Goal: Task Accomplishment & Management: Use online tool/utility

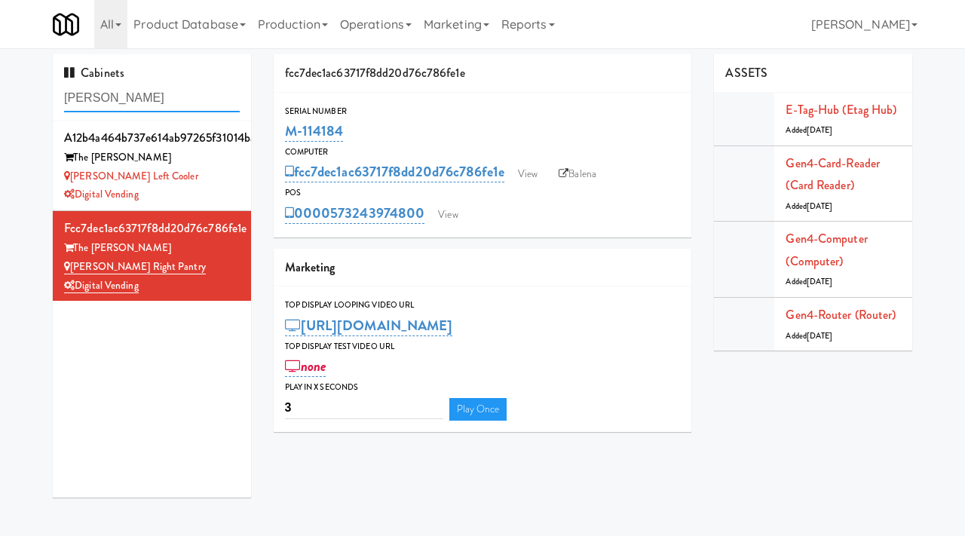
click at [128, 106] on input "[PERSON_NAME]" at bounding box center [152, 98] width 176 height 28
type input "arapahoe"
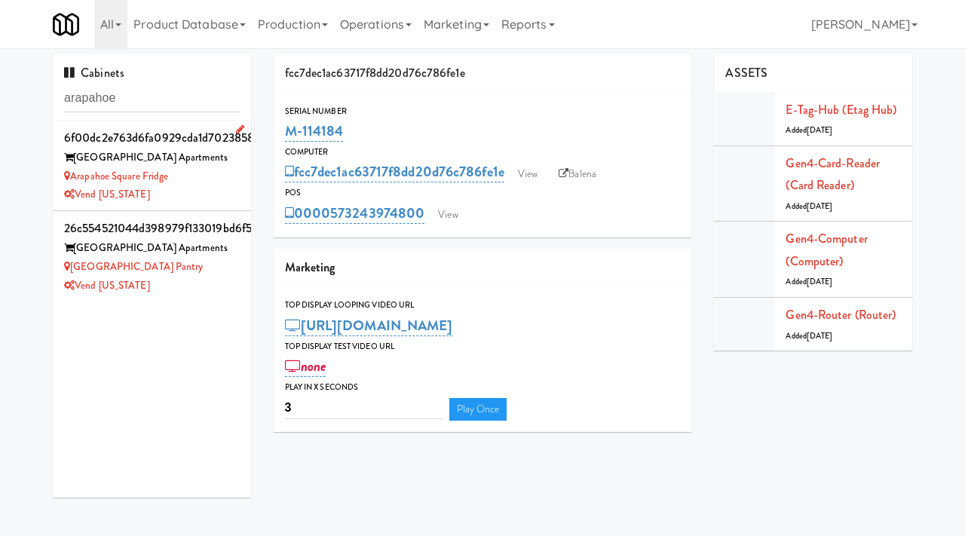
click at [225, 190] on div "Vend [US_STATE]" at bounding box center [152, 195] width 176 height 19
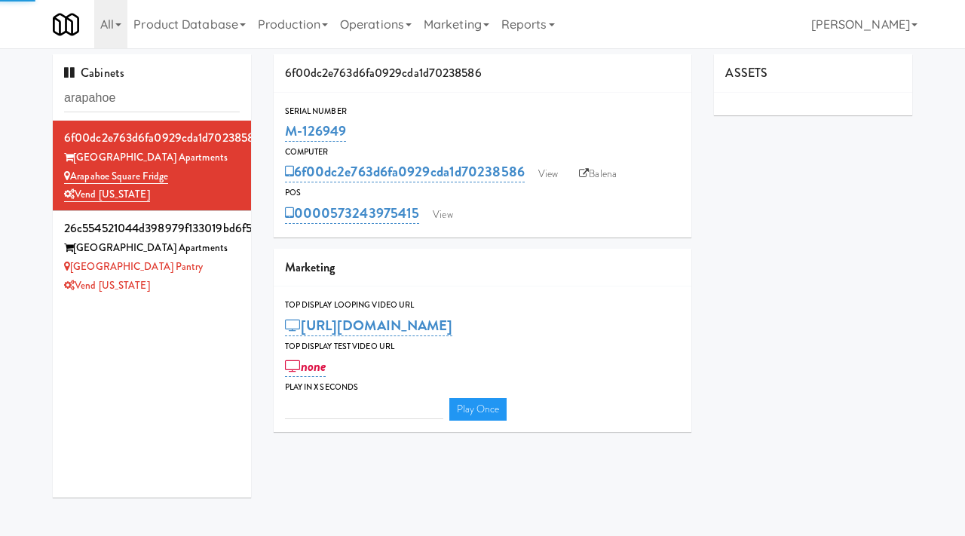
type input "3"
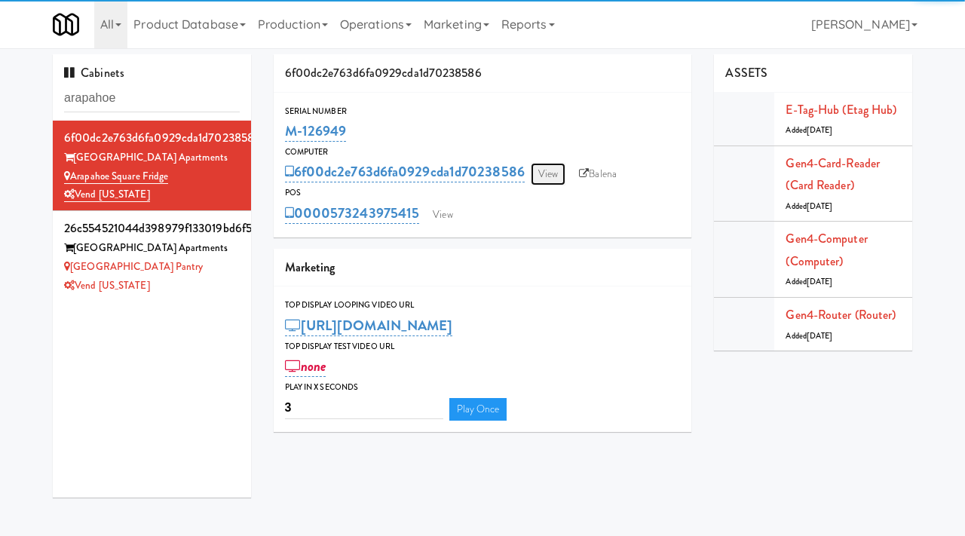
click at [542, 173] on link "View" at bounding box center [548, 174] width 35 height 23
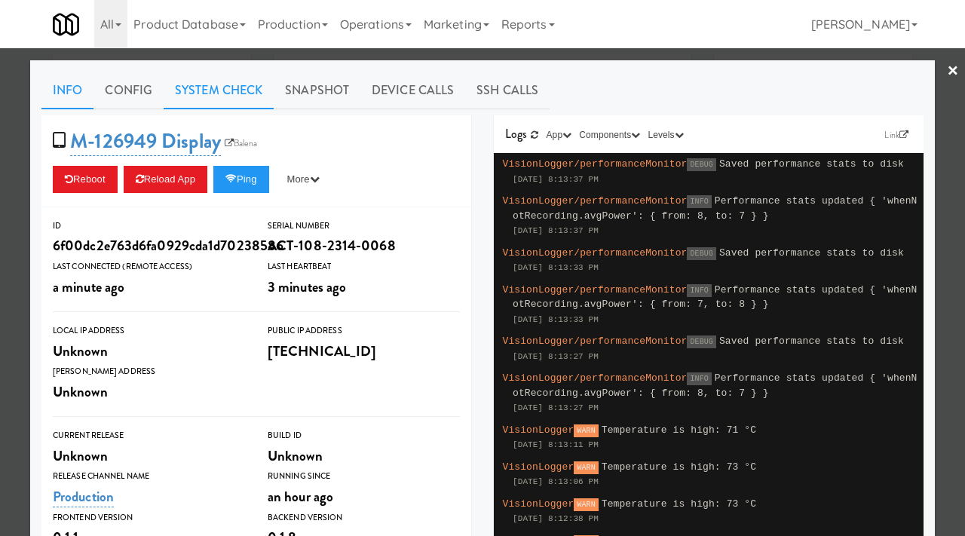
click at [208, 84] on link "System Check" at bounding box center [219, 91] width 110 height 38
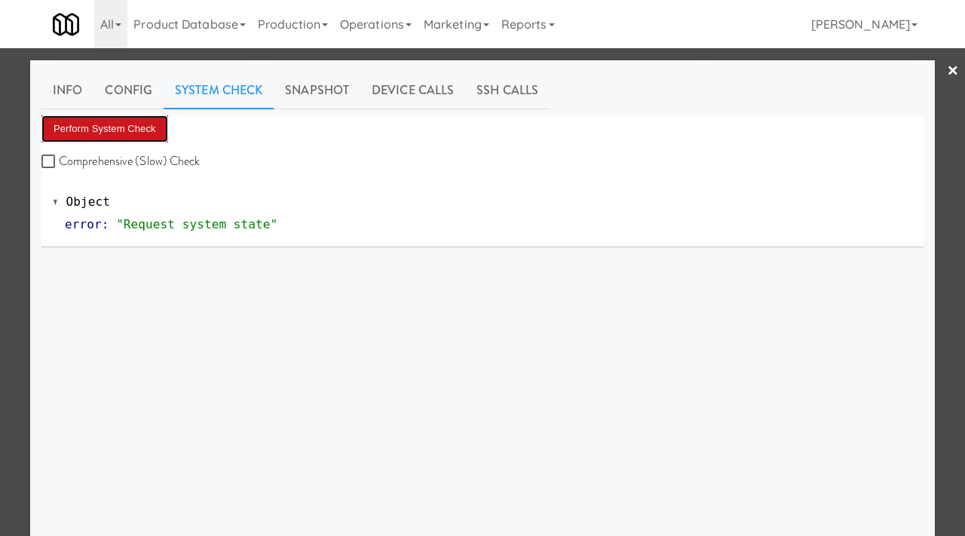
click at [138, 137] on button "Perform System Check" at bounding box center [104, 128] width 127 height 27
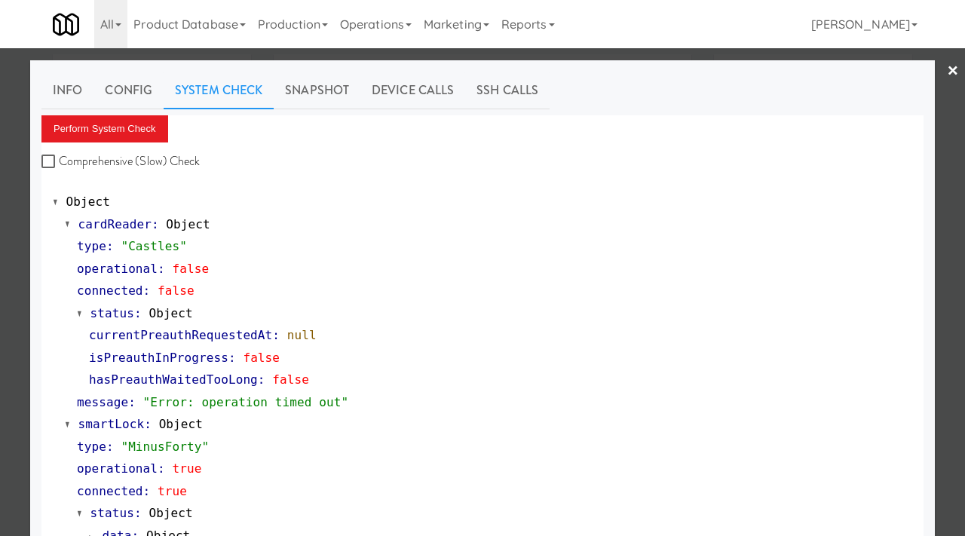
click at [0, 397] on div at bounding box center [482, 268] width 965 height 536
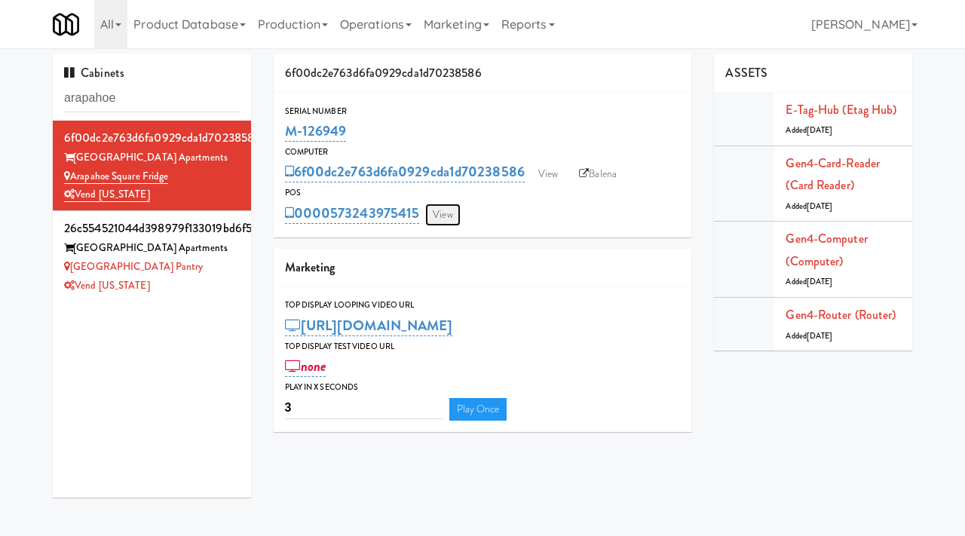
click at [449, 219] on link "View" at bounding box center [442, 215] width 35 height 23
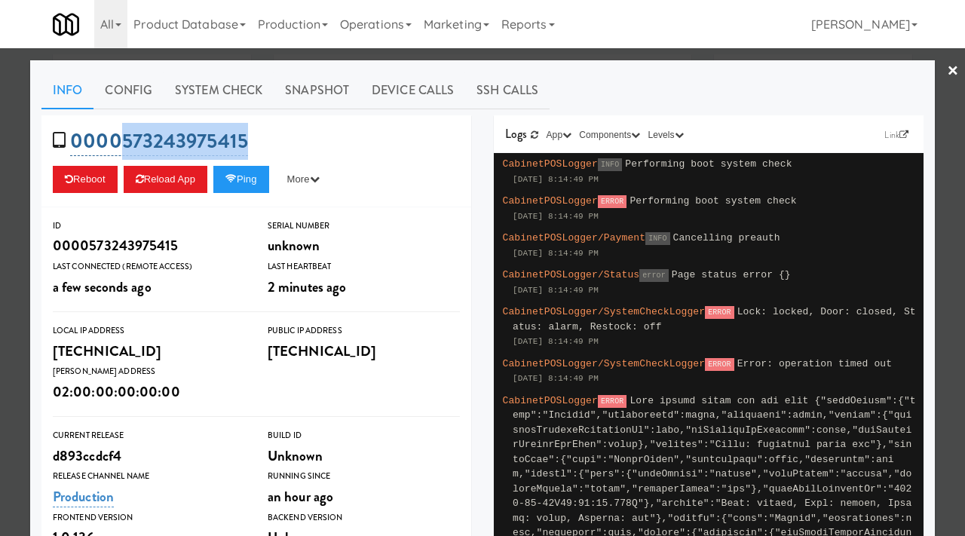
drag, startPoint x: 268, startPoint y: 140, endPoint x: 121, endPoint y: 140, distance: 146.3
click at [121, 140] on div "0000573243975415 Reboot Reload App Ping More Ping Server Restart Server Force R…" at bounding box center [256, 161] width 430 height 92
copy link "573243975415"
click at [6, 127] on div at bounding box center [482, 268] width 965 height 536
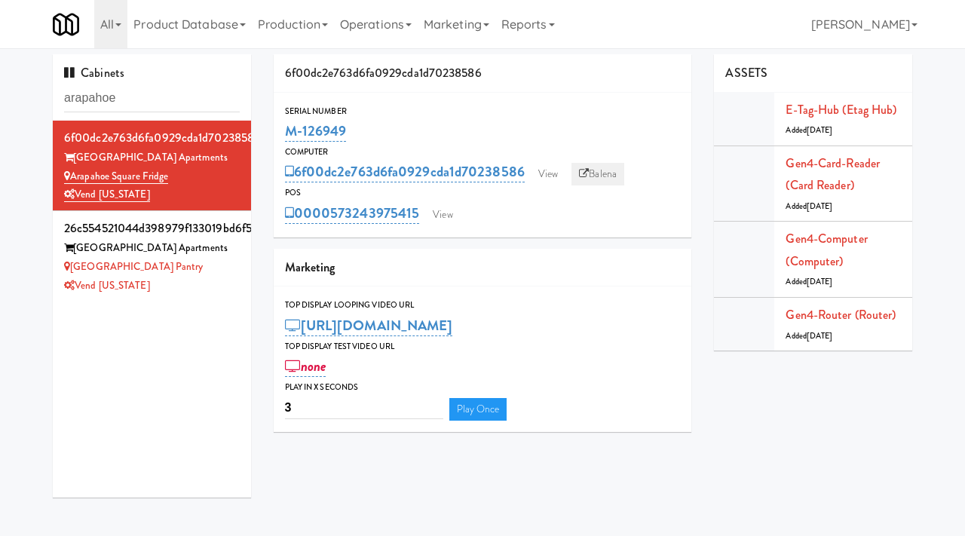
click at [598, 166] on link "Balena" at bounding box center [598, 174] width 53 height 23
click at [542, 175] on link "View" at bounding box center [548, 174] width 35 height 23
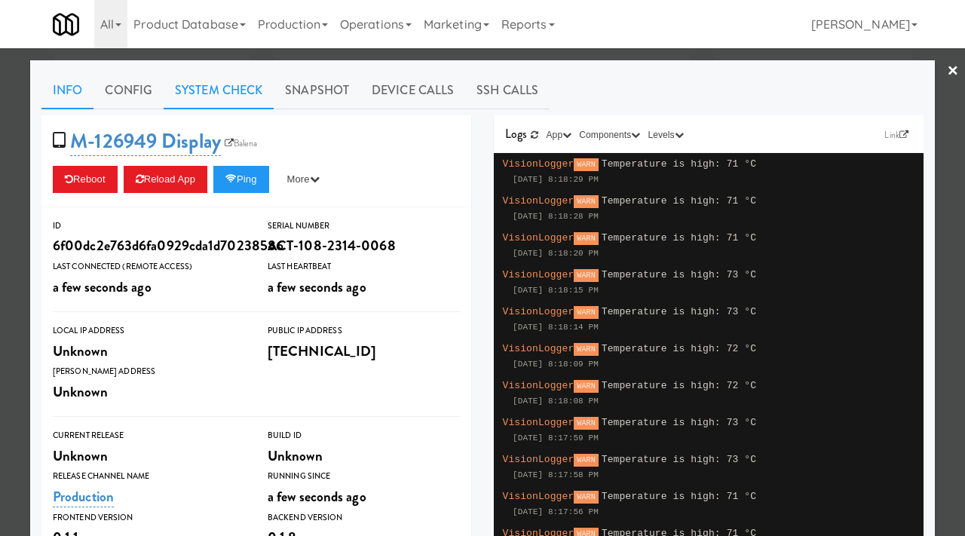
click at [222, 81] on link "System Check" at bounding box center [219, 91] width 110 height 38
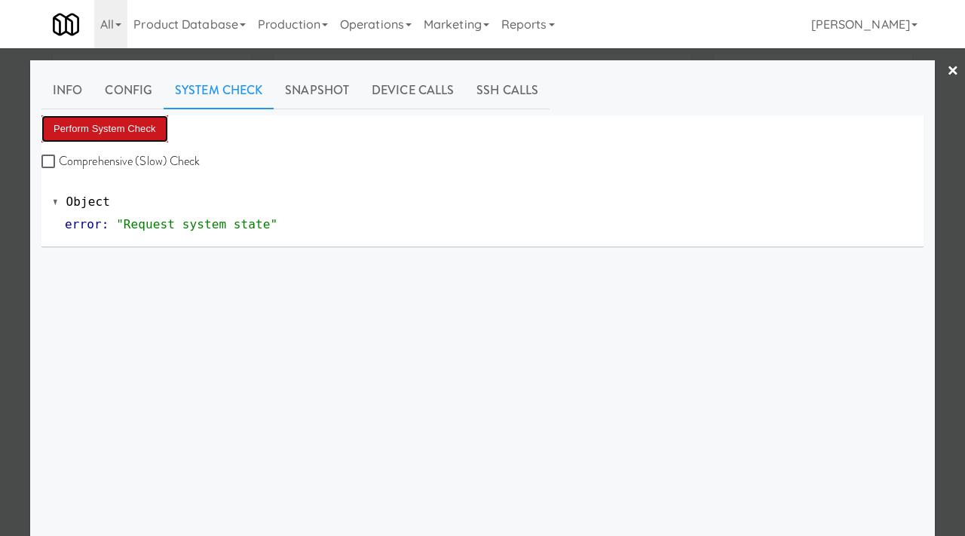
click at [120, 124] on button "Perform System Check" at bounding box center [104, 128] width 127 height 27
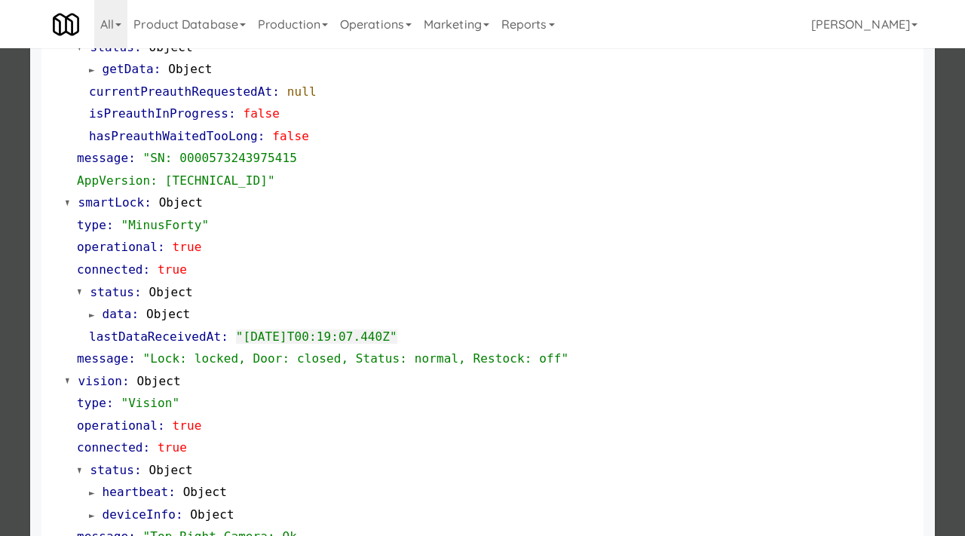
scroll to position [635, 0]
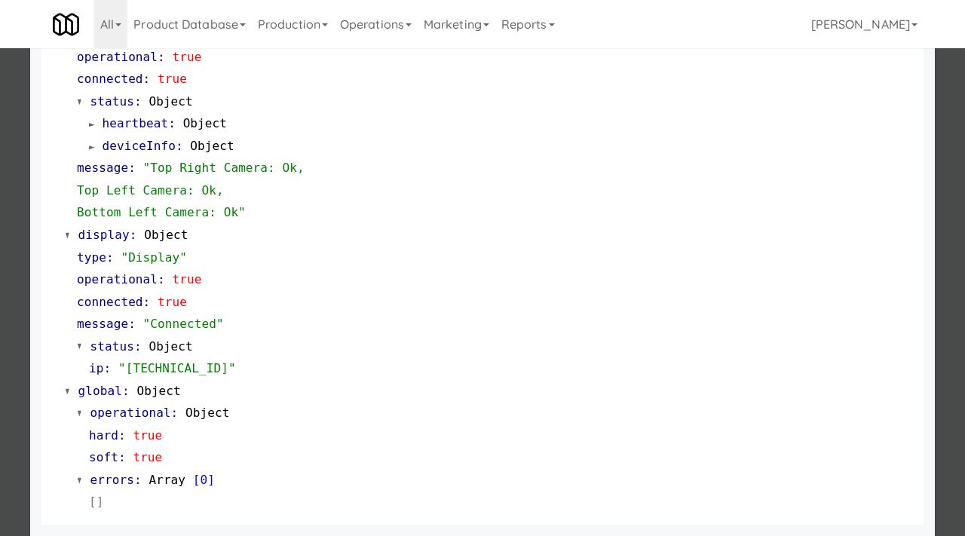
click at [1, 348] on div at bounding box center [482, 268] width 965 height 536
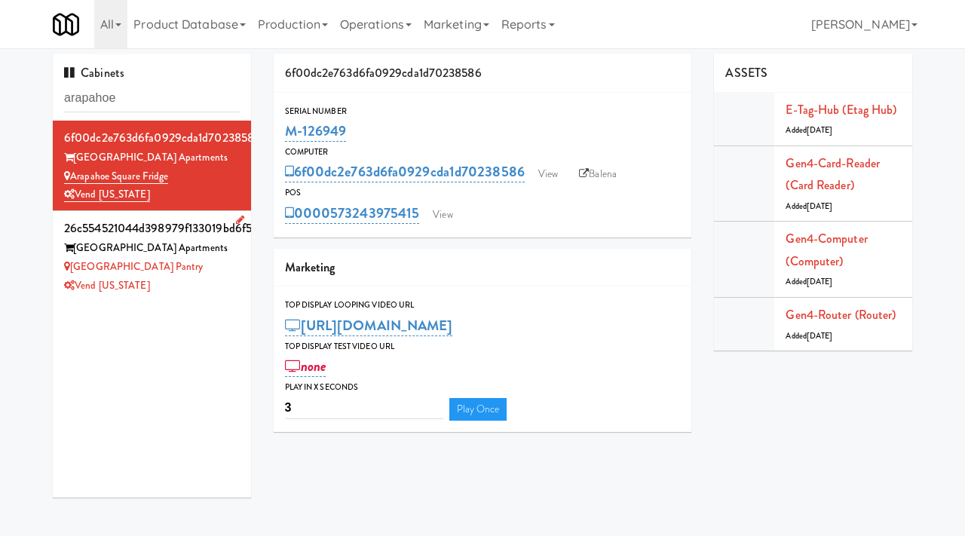
click at [212, 277] on div "Vend [US_STATE]" at bounding box center [152, 286] width 176 height 19
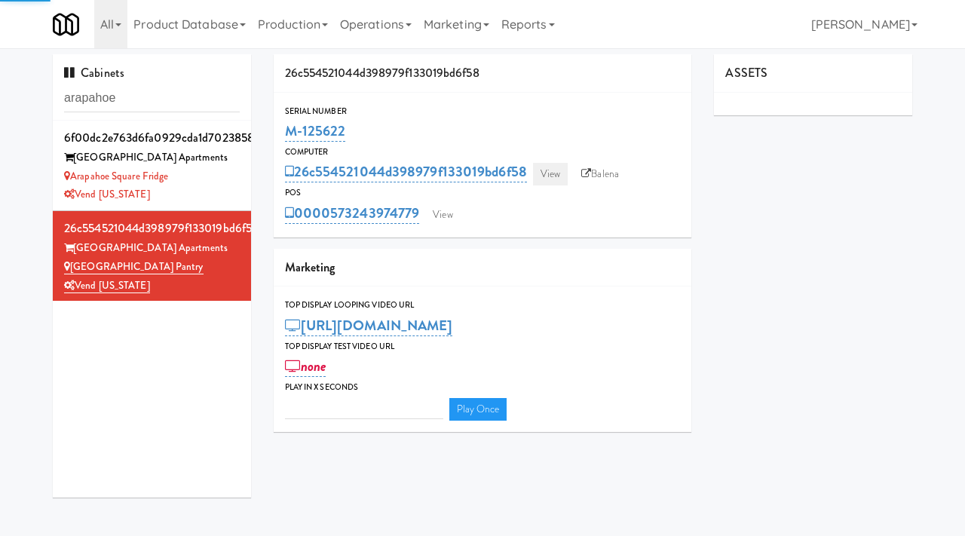
type input "3"
click at [549, 176] on link "View" at bounding box center [550, 174] width 35 height 23
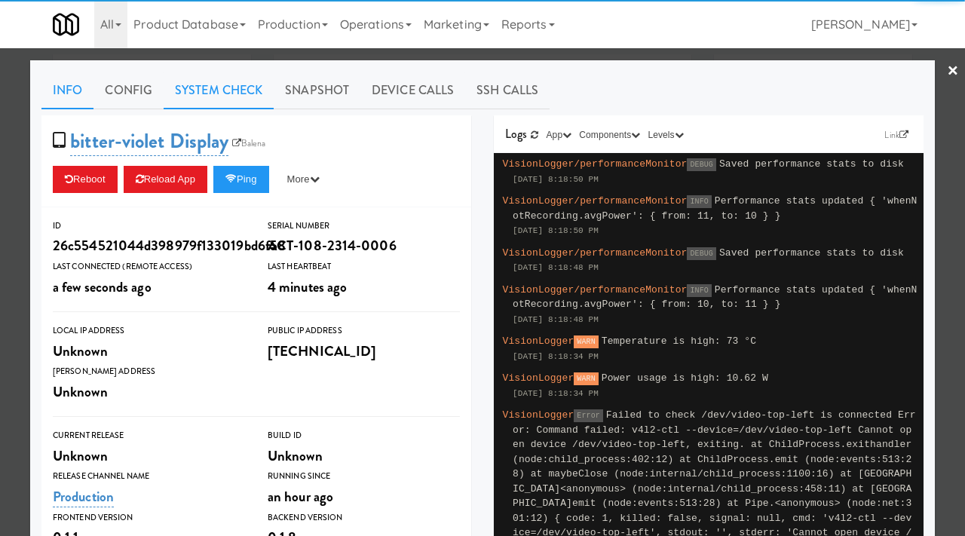
click at [229, 88] on link "System Check" at bounding box center [219, 91] width 110 height 38
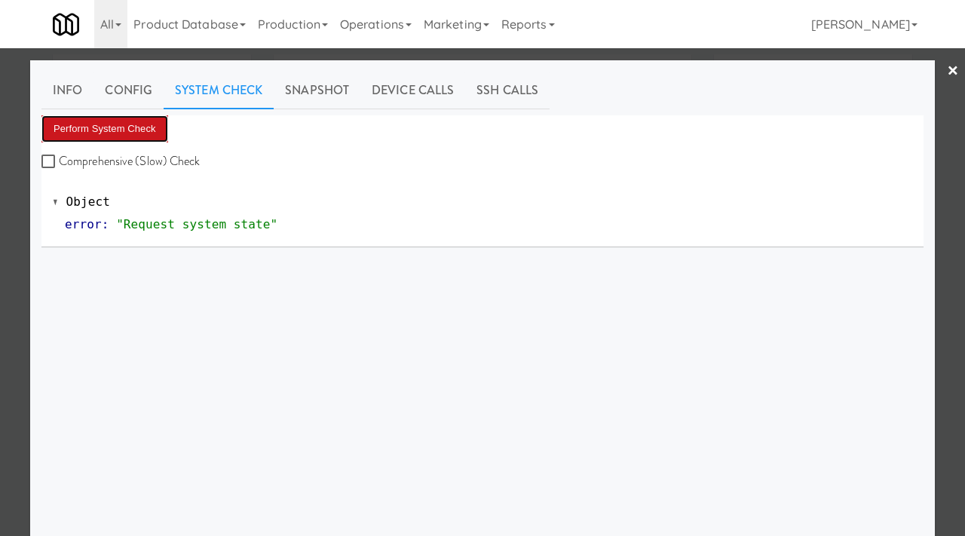
click at [155, 123] on button "Perform System Check" at bounding box center [104, 128] width 127 height 27
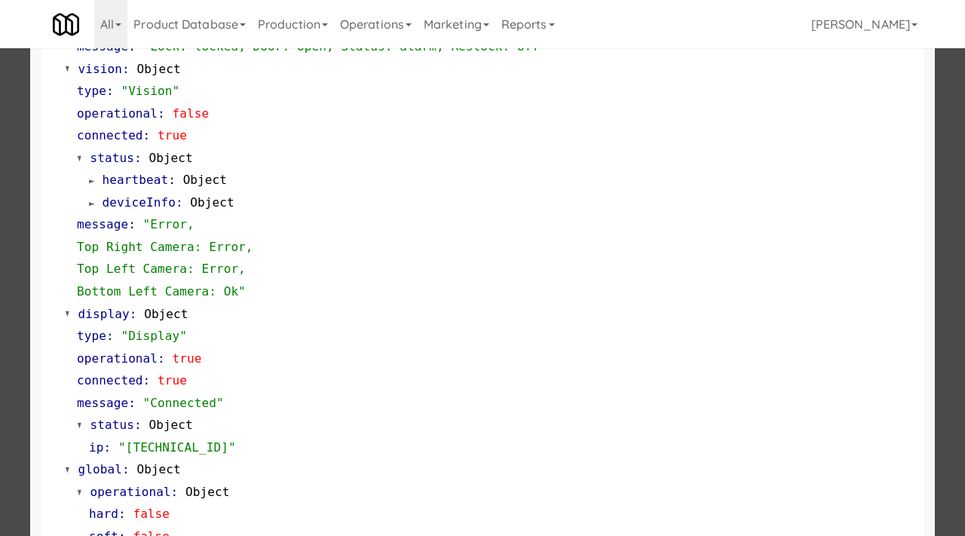
scroll to position [746, 0]
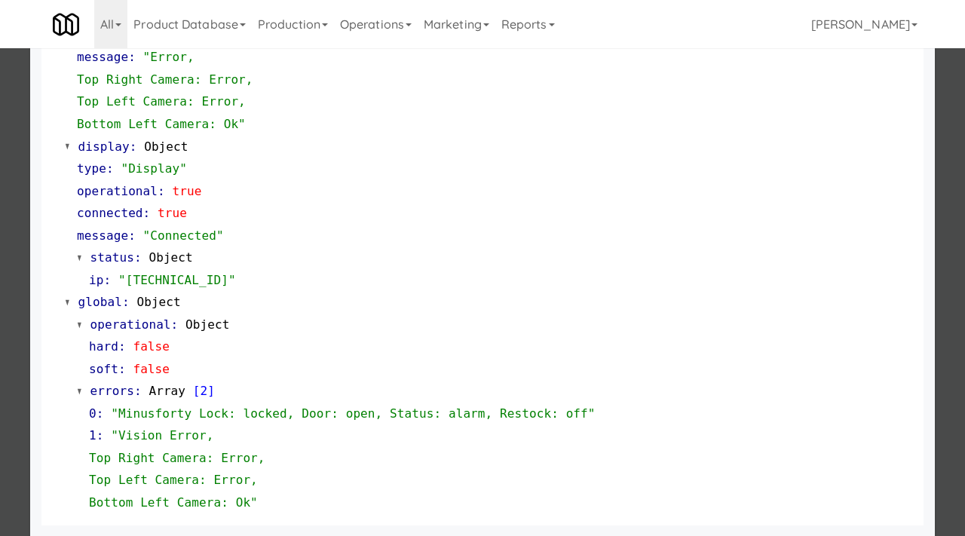
click at [14, 323] on div at bounding box center [482, 268] width 965 height 536
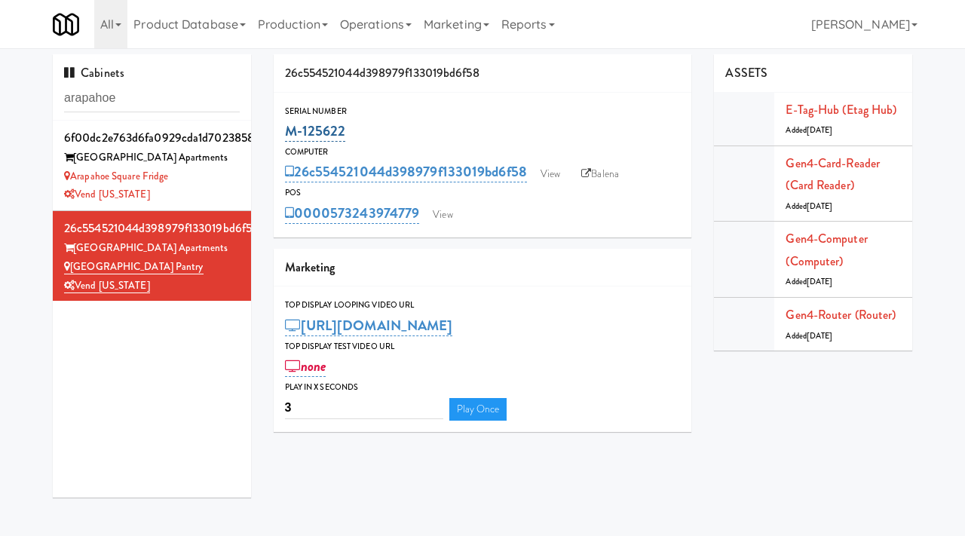
drag, startPoint x: 351, startPoint y: 124, endPoint x: 286, endPoint y: 126, distance: 64.9
click at [286, 126] on div "M-125622" at bounding box center [483, 131] width 396 height 26
copy link "M-125622"
click at [590, 173] on icon at bounding box center [586, 174] width 10 height 10
drag, startPoint x: 129, startPoint y: 103, endPoint x: 27, endPoint y: 88, distance: 102.8
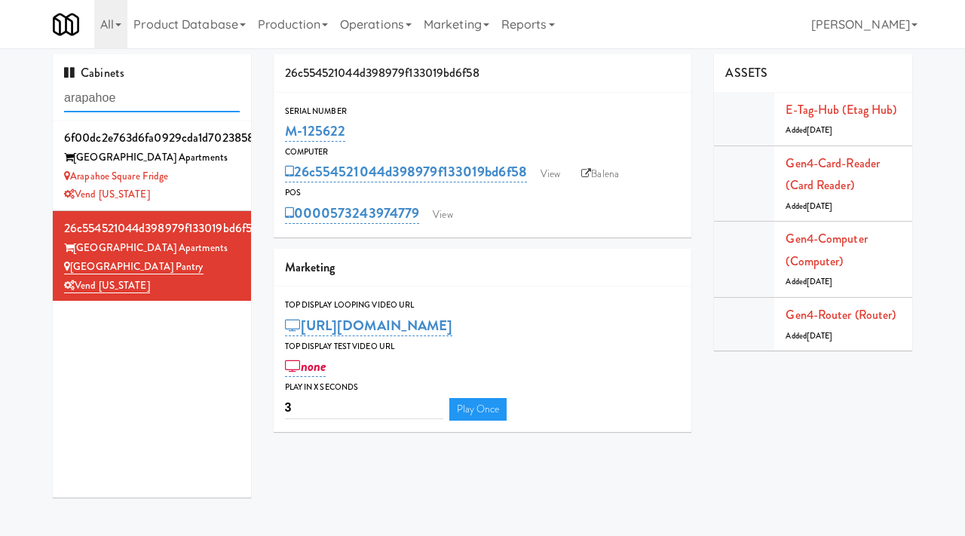
click at [27, 88] on div "Cabinets arapahoe 6f00dc2e763d6fa0929cda1d70238586 Arapahoe Square Apartments […" at bounding box center [482, 281] width 965 height 455
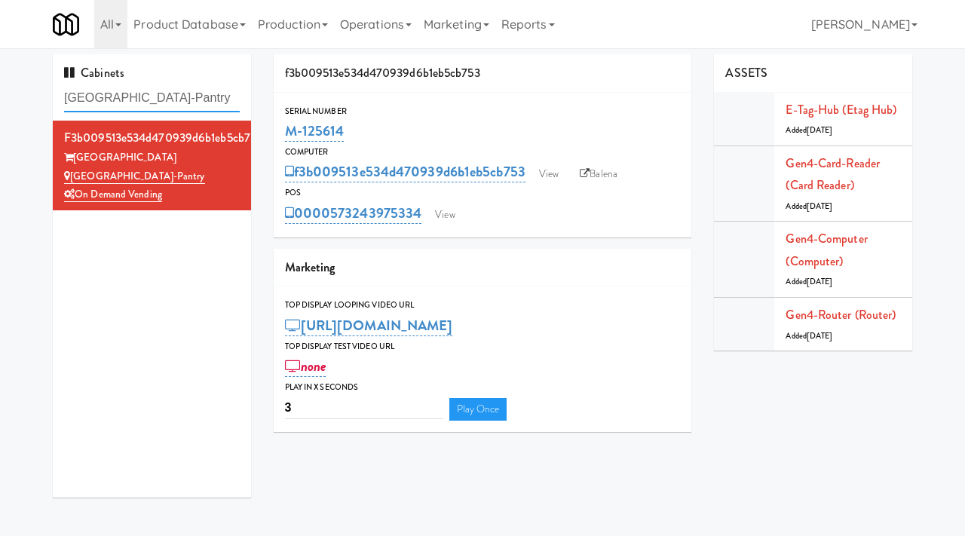
click at [183, 100] on input "Wheeling Town Center-Pantry" at bounding box center [152, 98] width 176 height 28
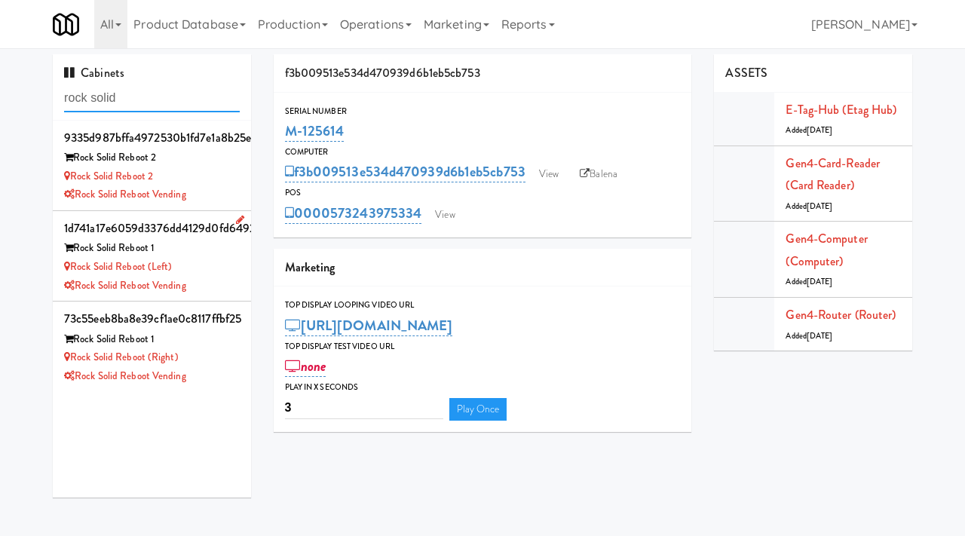
type input "rock solid"
click at [218, 268] on div "Rock Solid Reboot (Left)" at bounding box center [152, 267] width 176 height 19
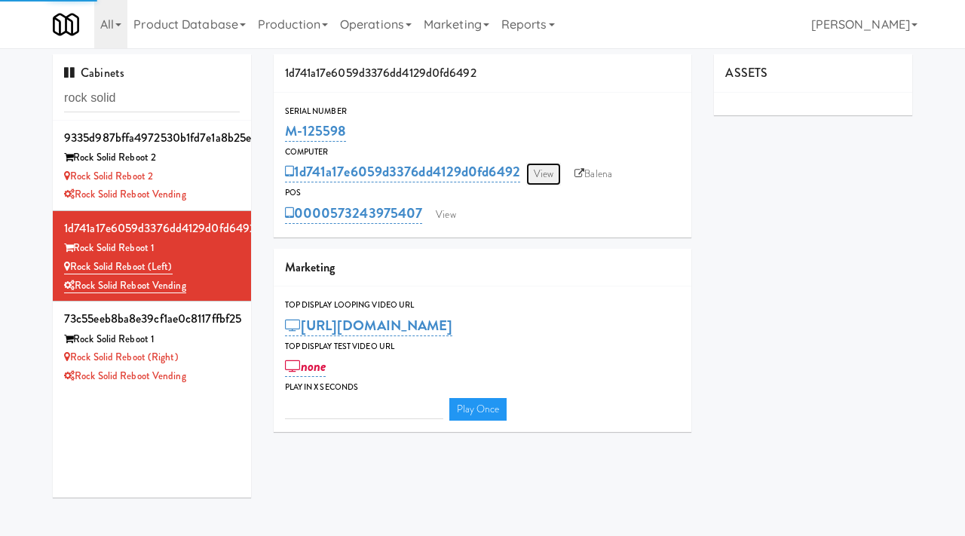
click at [554, 169] on link "View" at bounding box center [543, 174] width 35 height 23
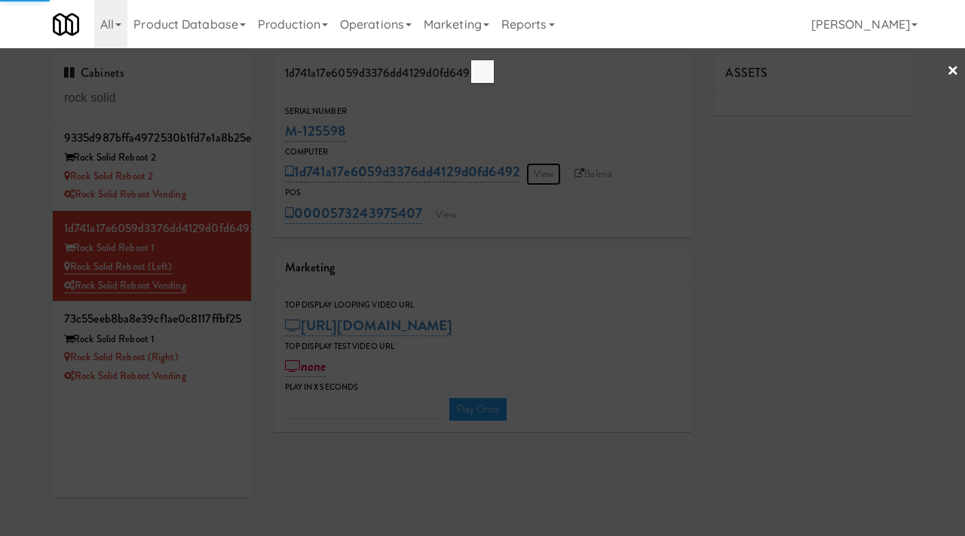
type input "3"
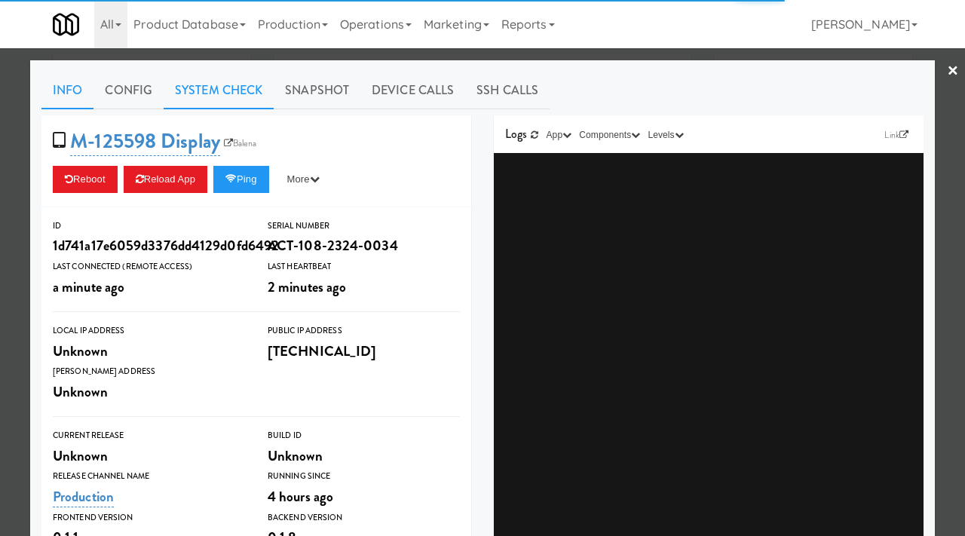
click at [216, 89] on link "System Check" at bounding box center [219, 91] width 110 height 38
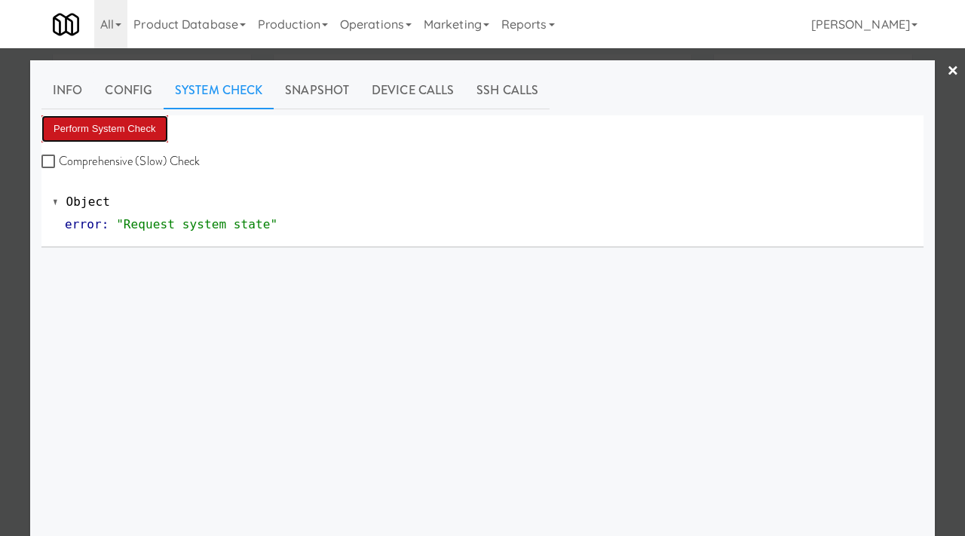
click at [66, 125] on button "Perform System Check" at bounding box center [104, 128] width 127 height 27
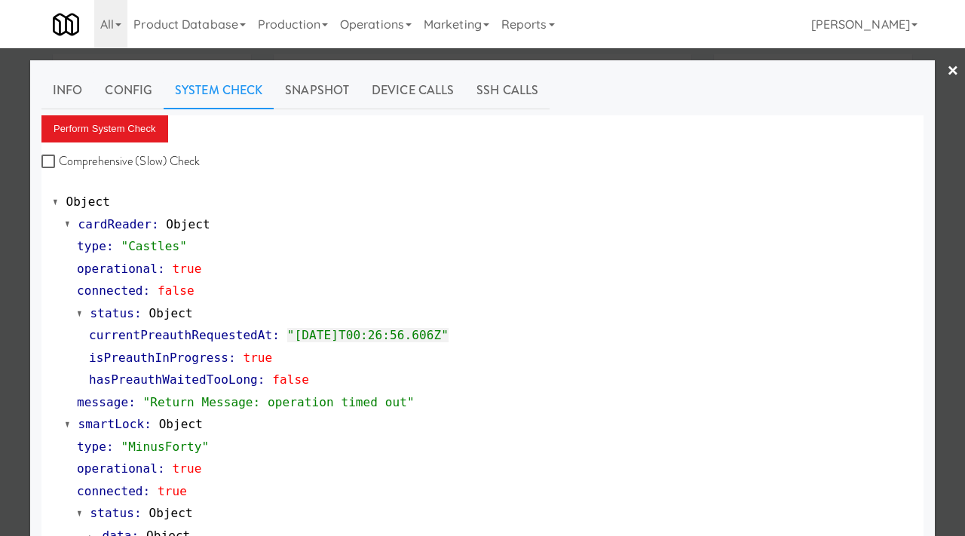
click at [1, 329] on div at bounding box center [482, 268] width 965 height 536
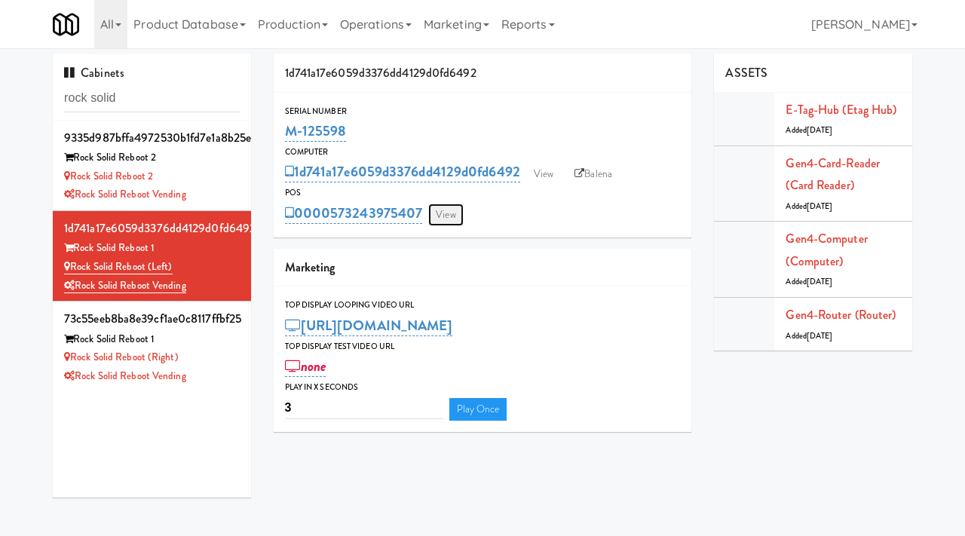
click at [447, 212] on link "View" at bounding box center [445, 215] width 35 height 23
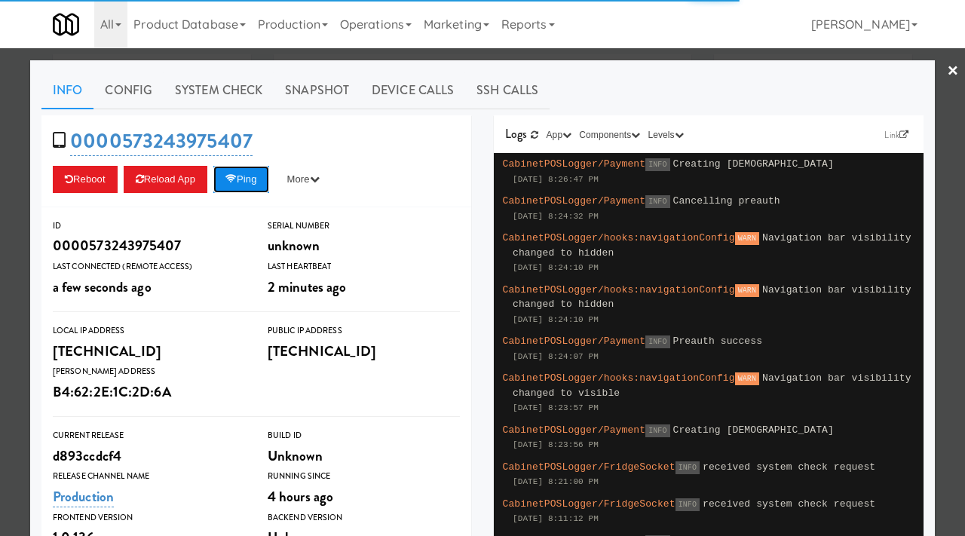
click at [233, 176] on icon at bounding box center [230, 179] width 11 height 10
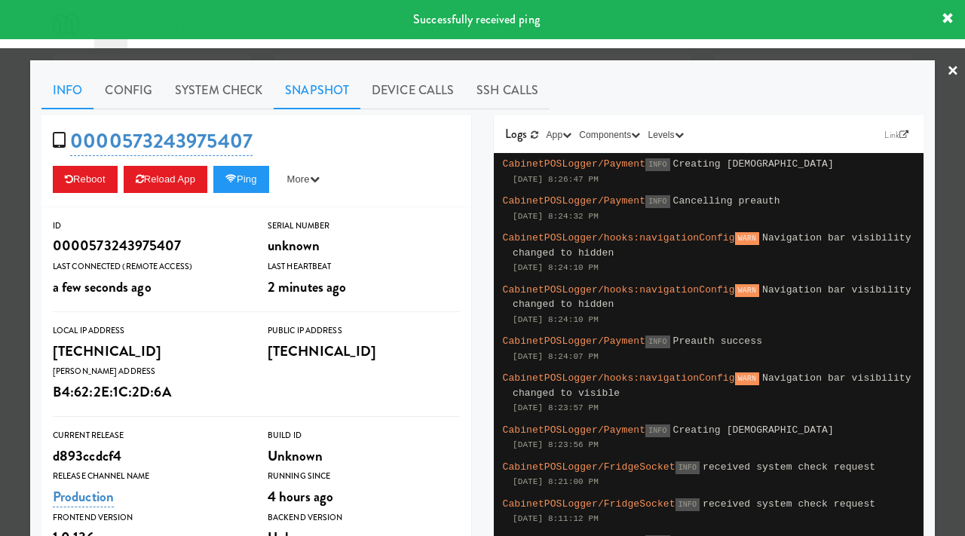
click at [325, 98] on link "Snapshot" at bounding box center [317, 91] width 87 height 38
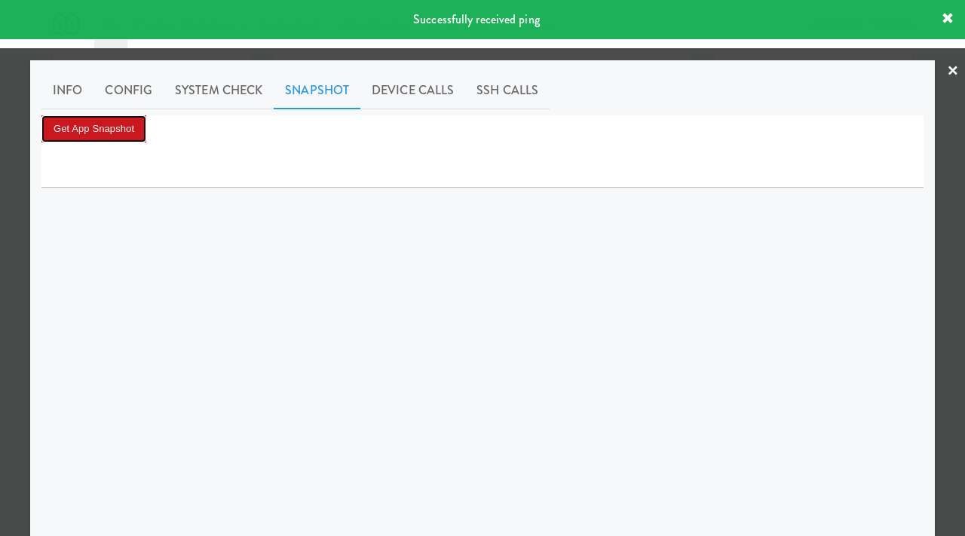
click at [112, 121] on button "Get App Snapshot" at bounding box center [93, 128] width 105 height 27
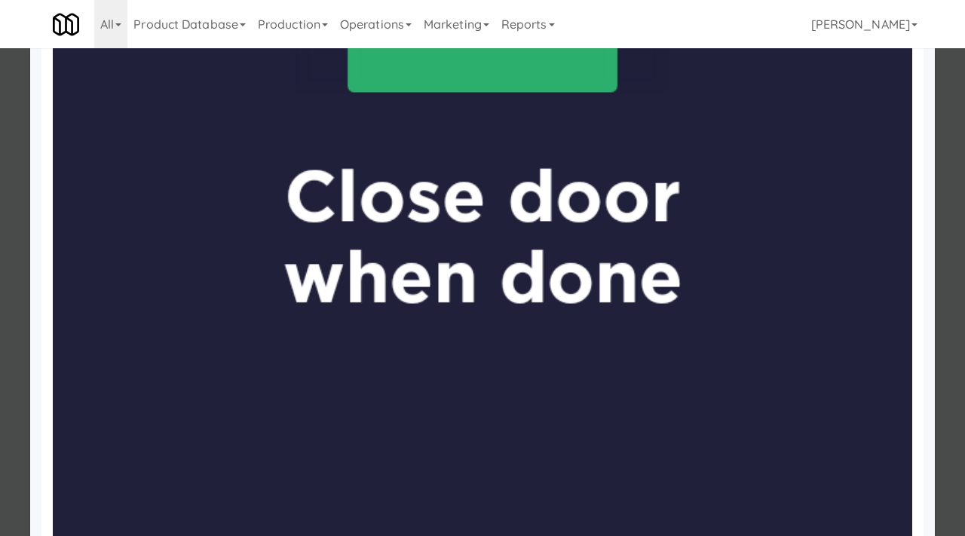
scroll to position [913, 0]
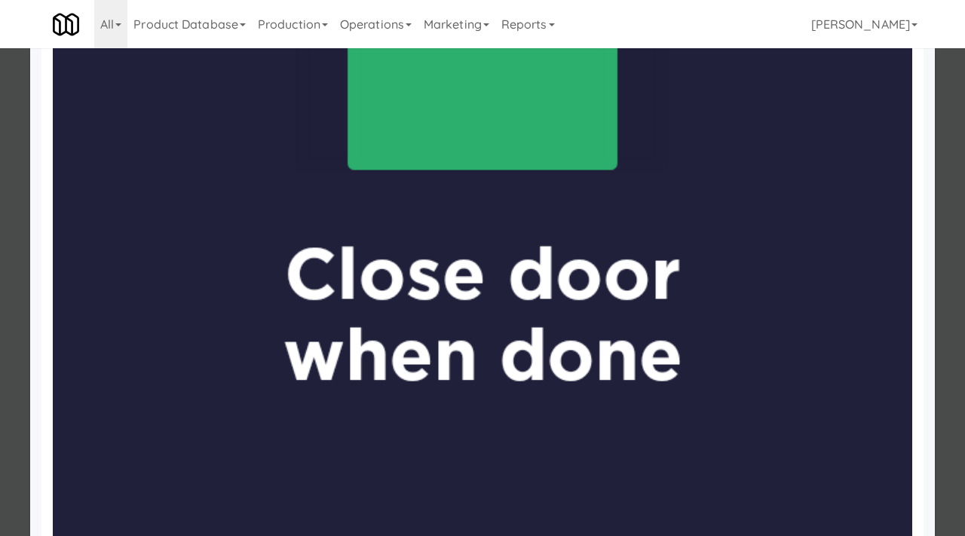
click at [5, 342] on div at bounding box center [482, 268] width 965 height 536
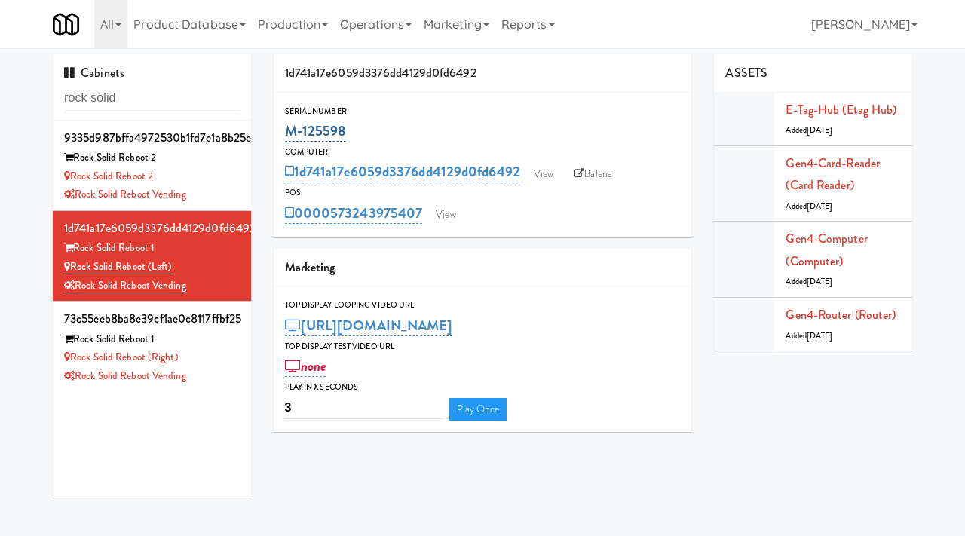
drag, startPoint x: 354, startPoint y: 130, endPoint x: 285, endPoint y: 127, distance: 69.4
click at [285, 127] on div "M-125598" at bounding box center [483, 131] width 396 height 26
copy link "M-125598"
click at [449, 214] on link "View" at bounding box center [445, 215] width 35 height 23
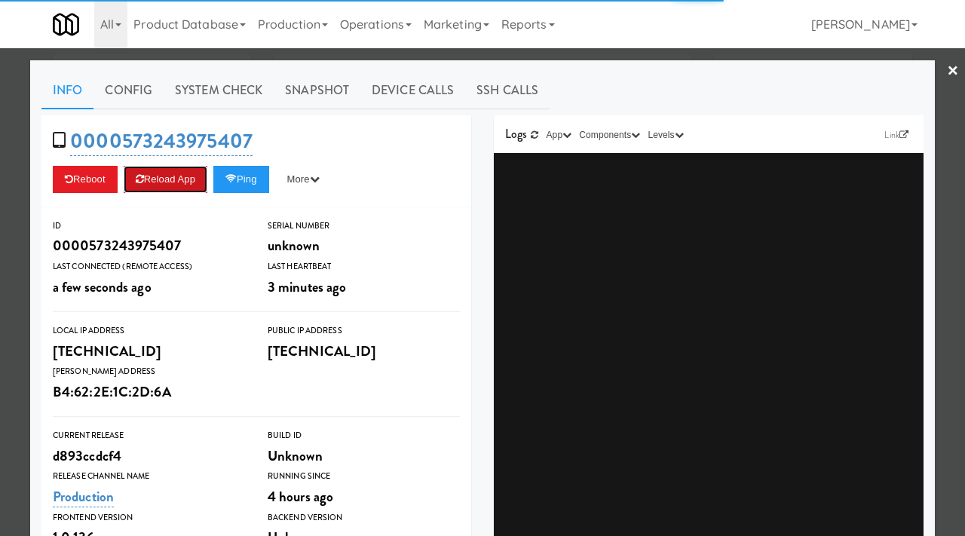
click at [151, 176] on button "Reload App" at bounding box center [166, 179] width 84 height 27
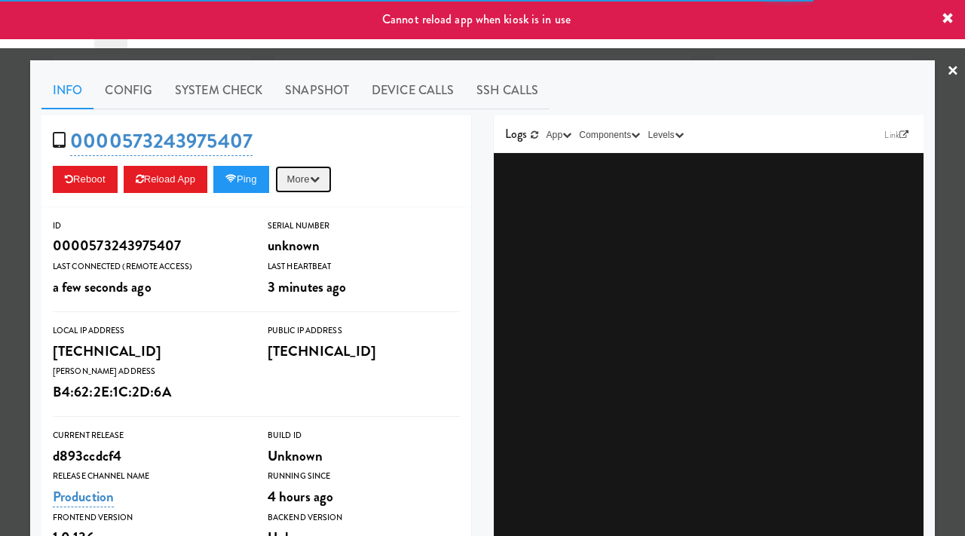
click at [313, 179] on button "More" at bounding box center [303, 179] width 57 height 27
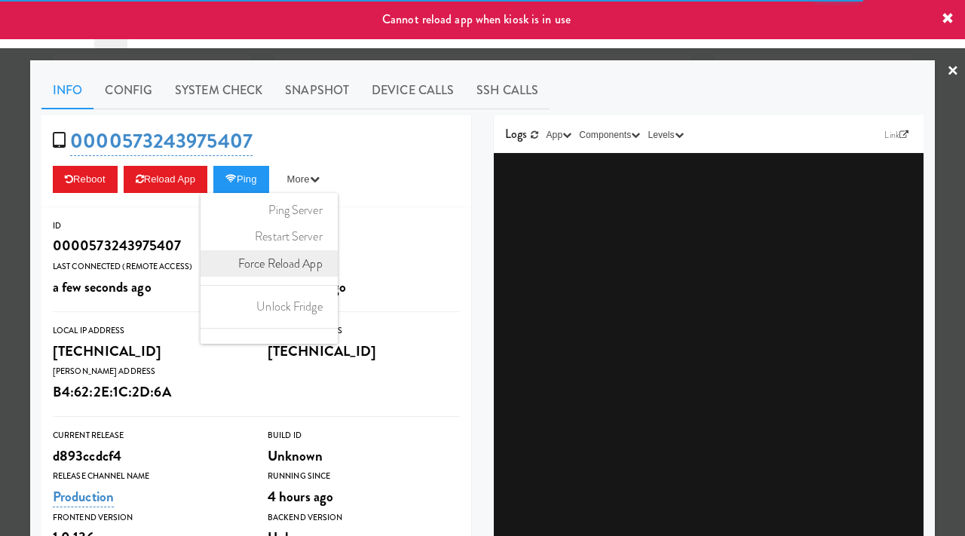
click at [305, 260] on link "Force Reload App" at bounding box center [269, 263] width 137 height 27
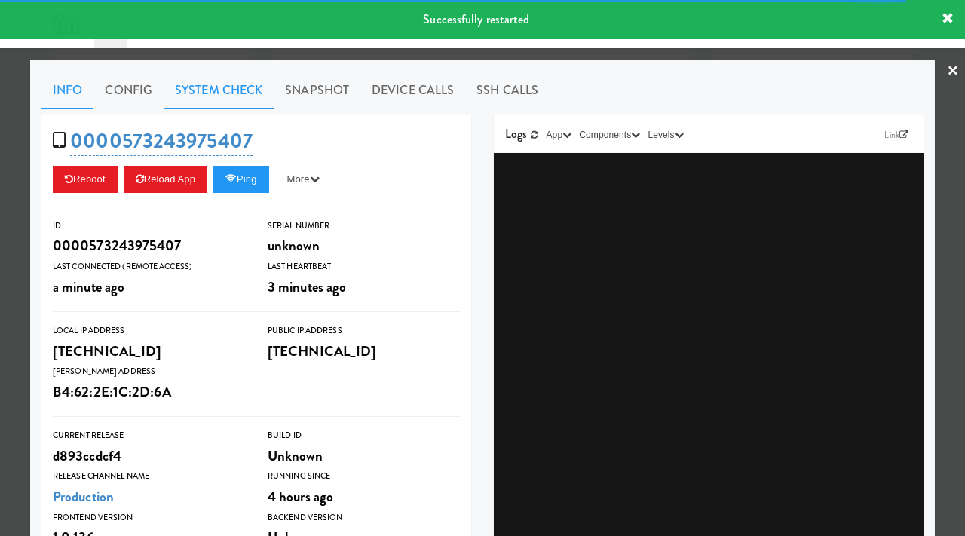
click at [225, 91] on link "System Check" at bounding box center [219, 91] width 110 height 38
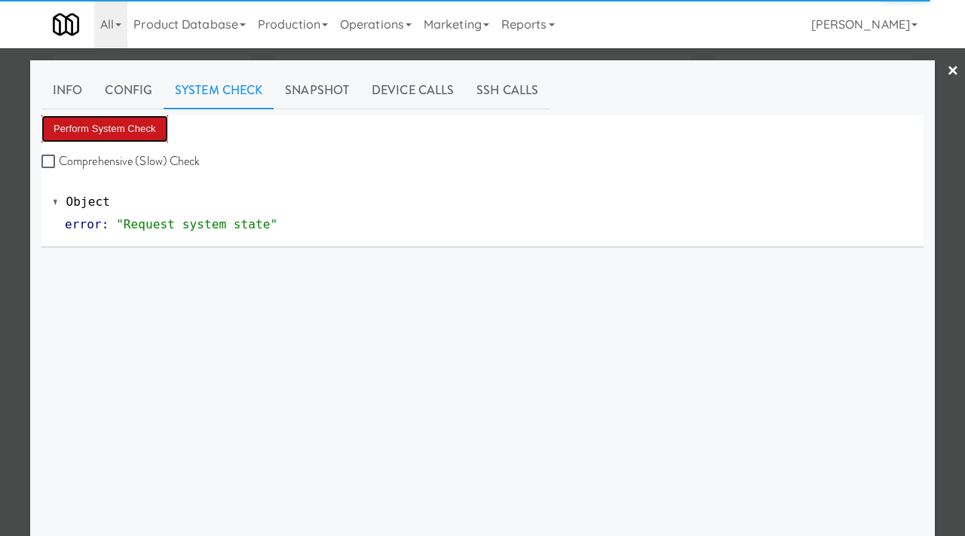
click at [146, 128] on button "Perform System Check" at bounding box center [104, 128] width 127 height 27
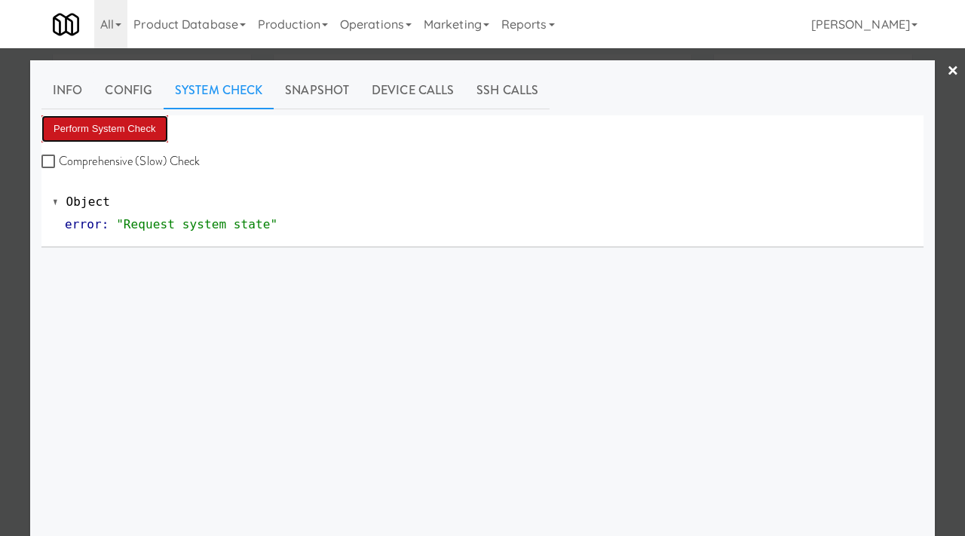
click at [98, 121] on button "Perform System Check" at bounding box center [104, 128] width 127 height 27
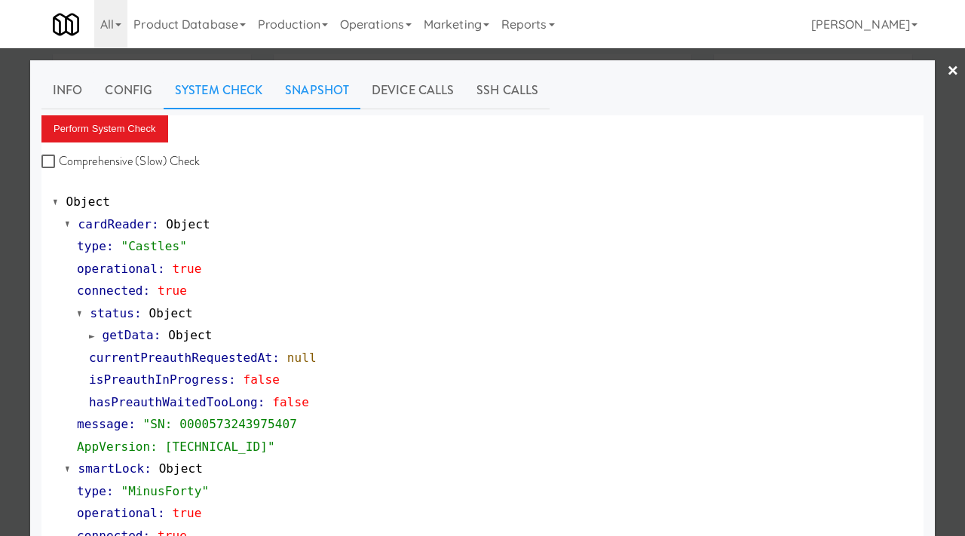
click at [329, 82] on link "Snapshot" at bounding box center [317, 91] width 87 height 38
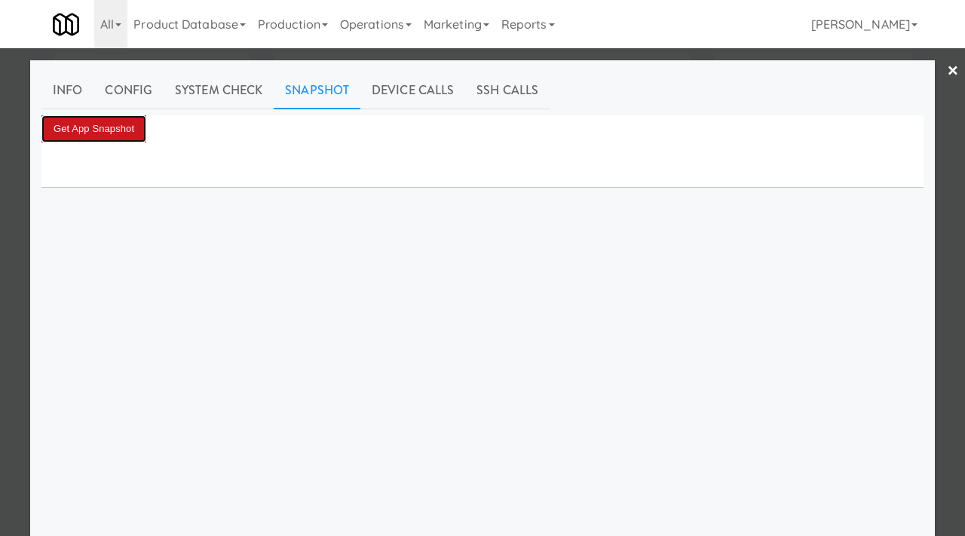
click at [96, 125] on button "Get App Snapshot" at bounding box center [93, 128] width 105 height 27
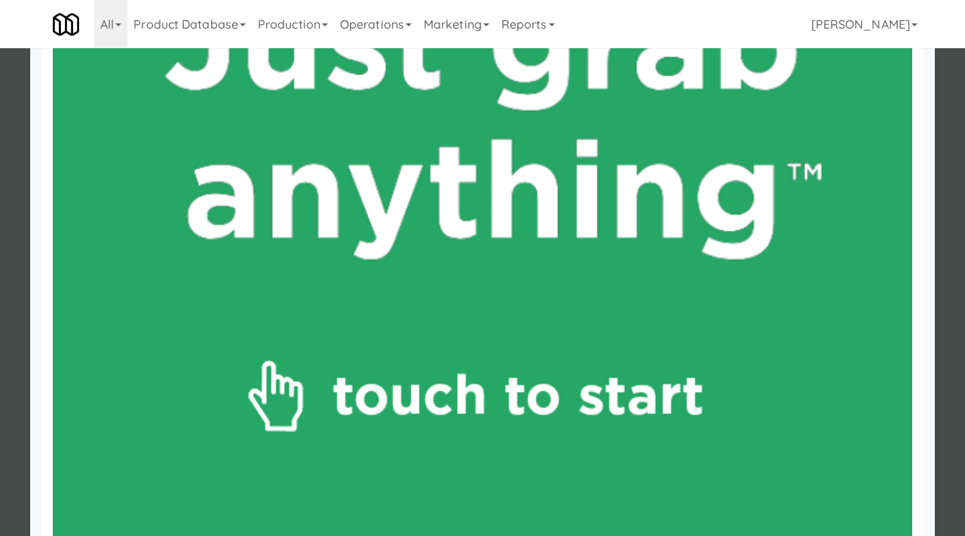
scroll to position [775, 0]
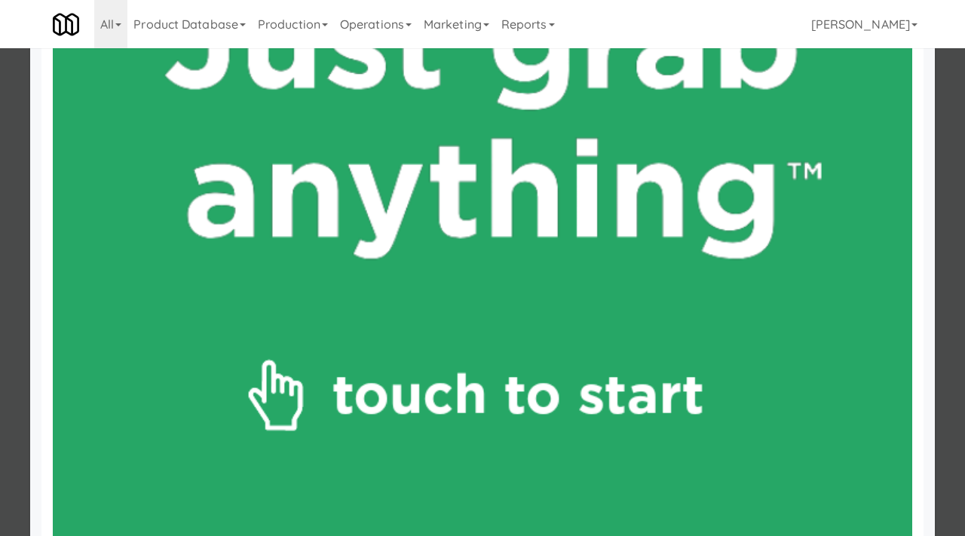
click at [0, 264] on div at bounding box center [482, 268] width 965 height 536
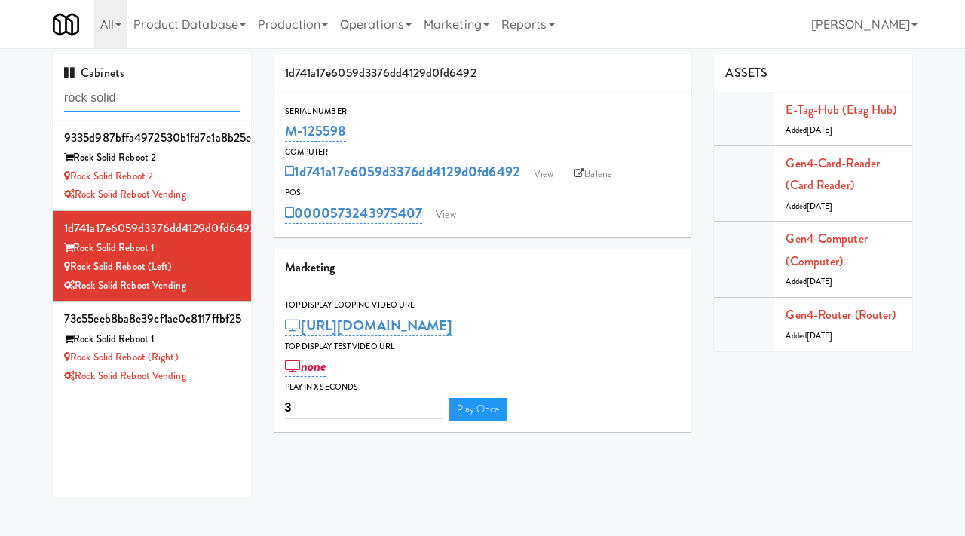
click at [167, 99] on input "rock solid" at bounding box center [152, 98] width 176 height 28
type input "[PERSON_NAME]"
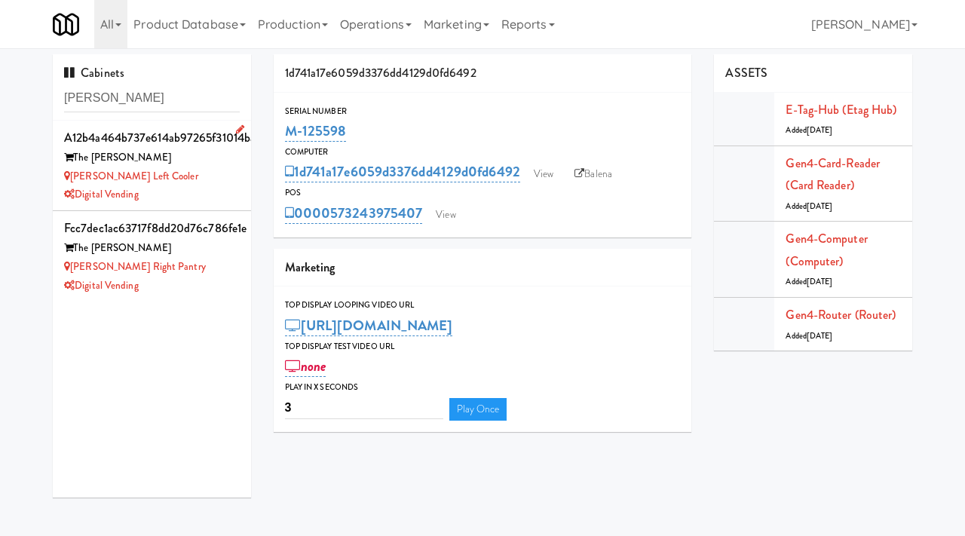
click at [181, 193] on div "Digital Vending" at bounding box center [152, 195] width 176 height 19
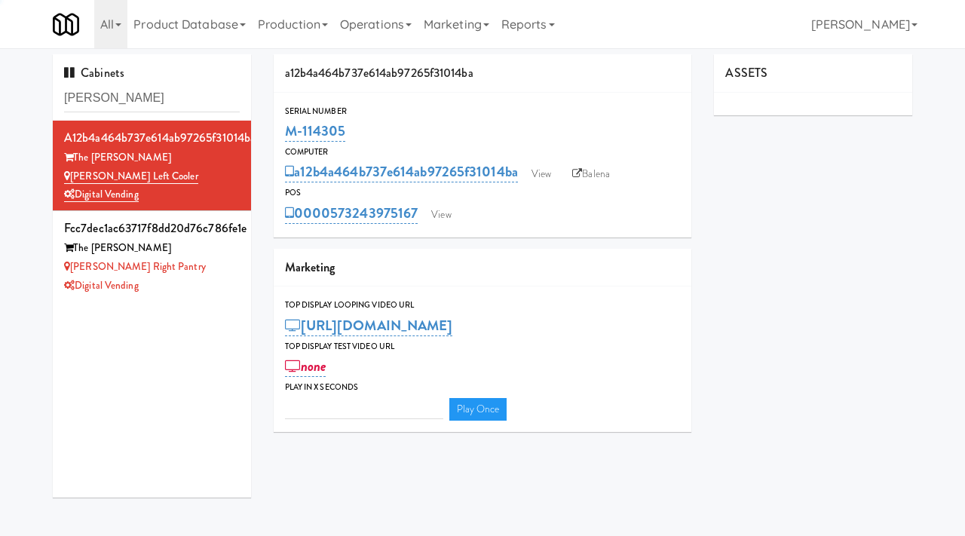
type input "3"
click at [537, 173] on link "View" at bounding box center [541, 174] width 35 height 23
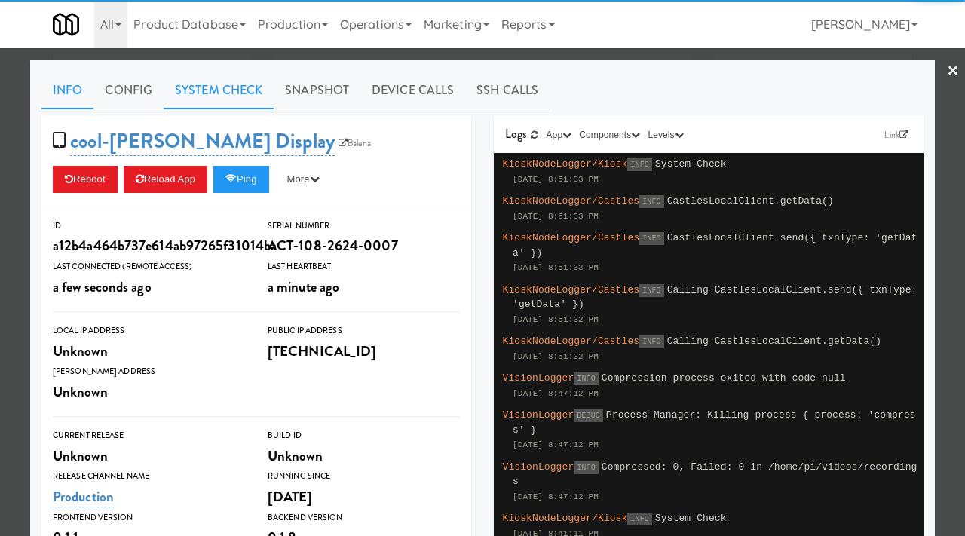
click at [210, 78] on link "System Check" at bounding box center [219, 91] width 110 height 38
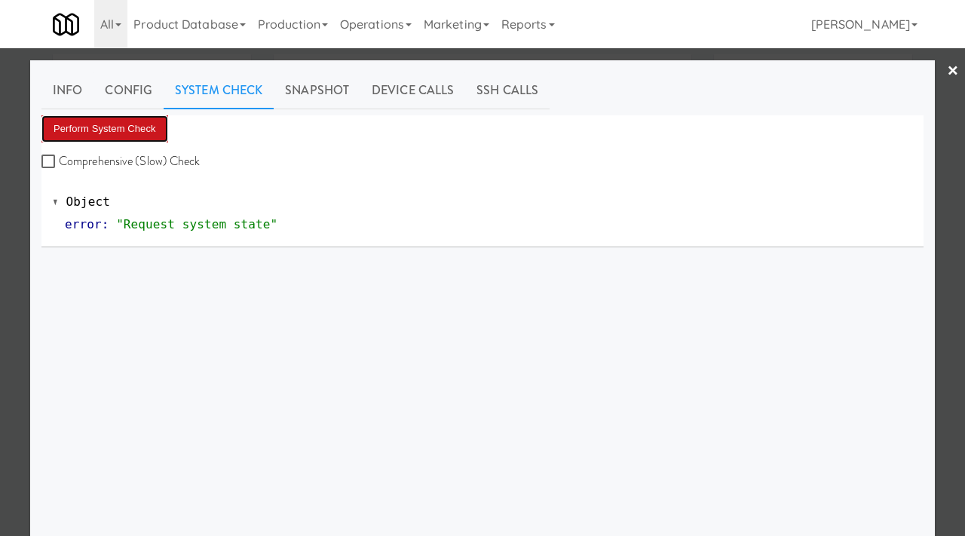
click at [116, 131] on button "Perform System Check" at bounding box center [104, 128] width 127 height 27
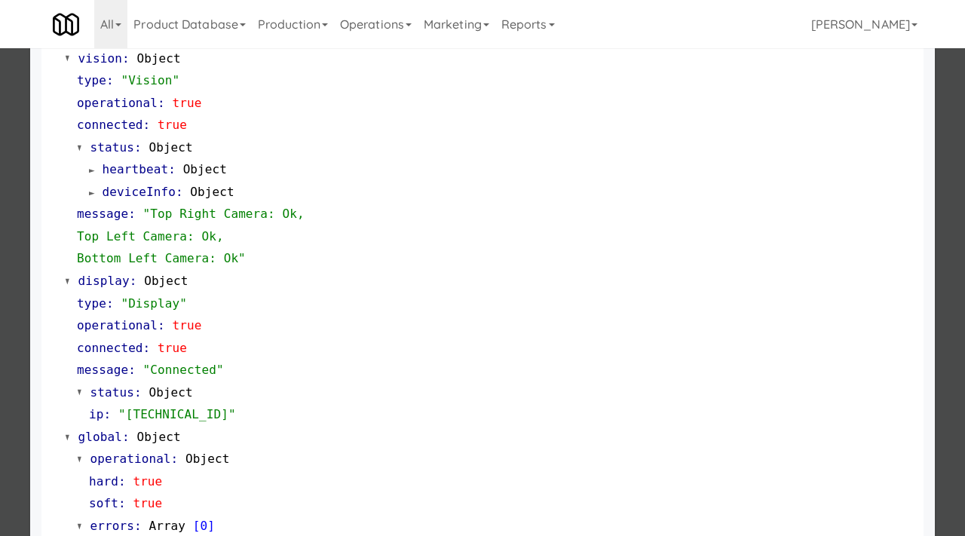
scroll to position [635, 0]
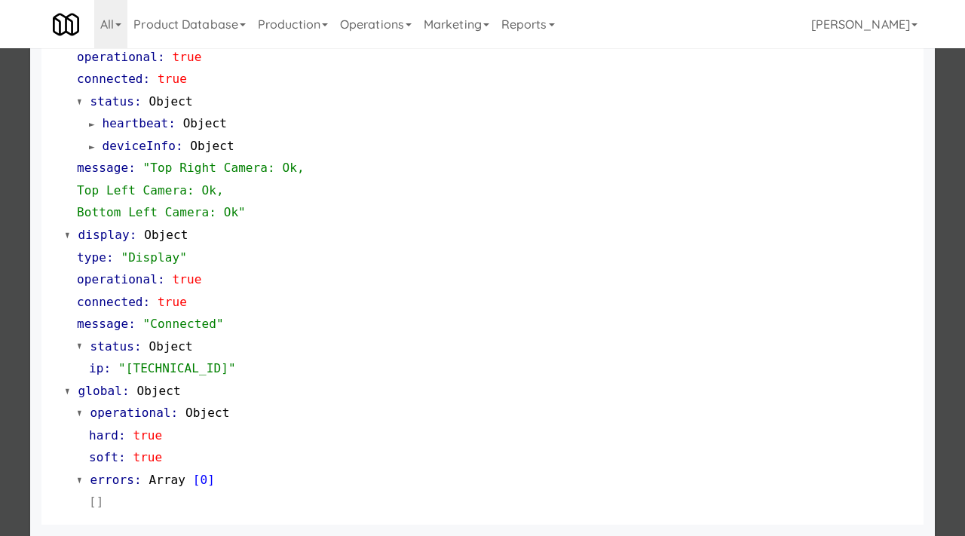
click at [11, 353] on div at bounding box center [482, 268] width 965 height 536
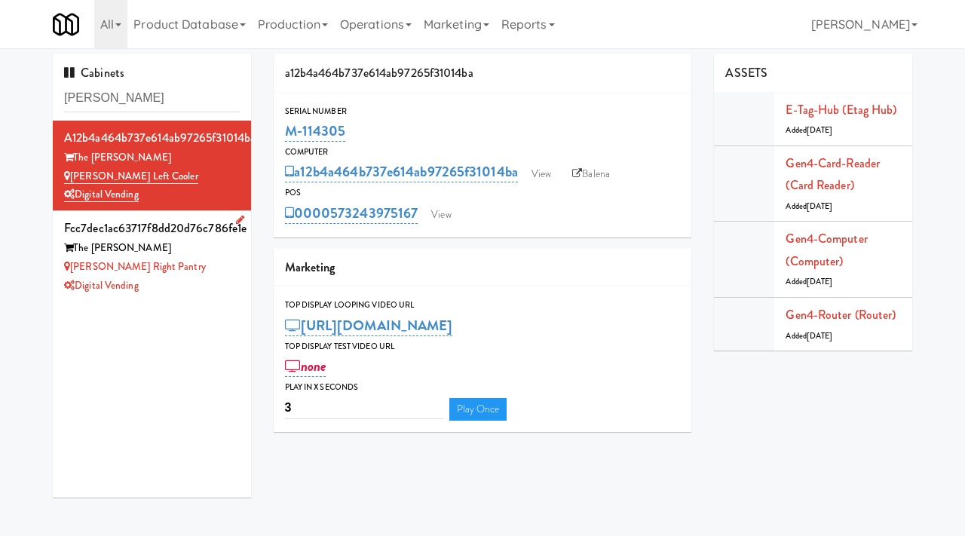
click at [213, 277] on div "Digital Vending" at bounding box center [152, 286] width 176 height 19
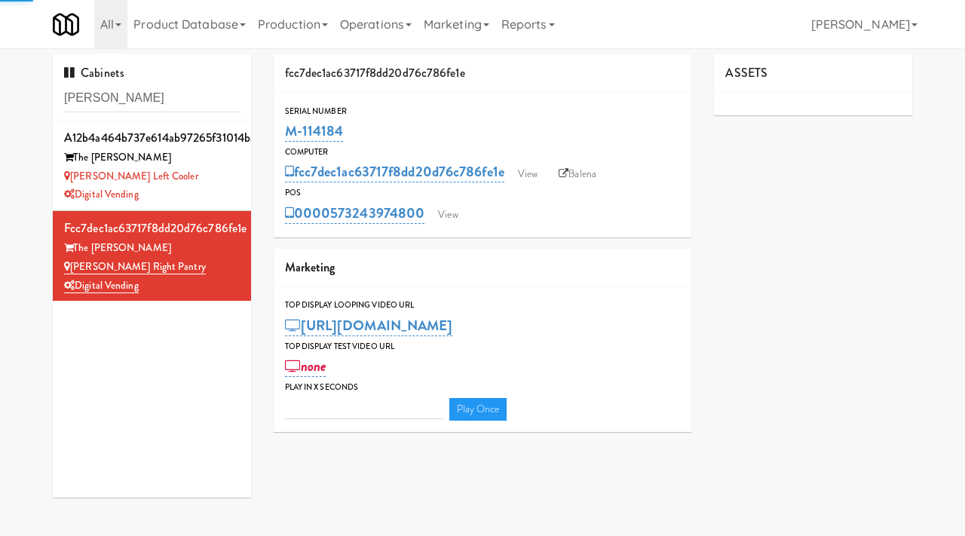
type input "3"
click at [512, 163] on div "fcc7dec1ac63717f8dd20d76c786fe1e View Balena" at bounding box center [483, 172] width 396 height 26
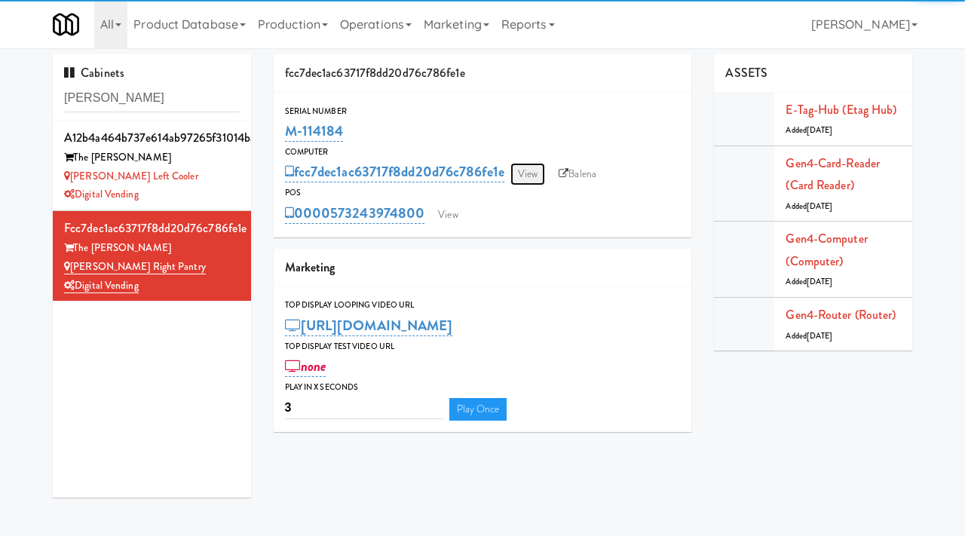
click at [537, 176] on link "View" at bounding box center [528, 174] width 35 height 23
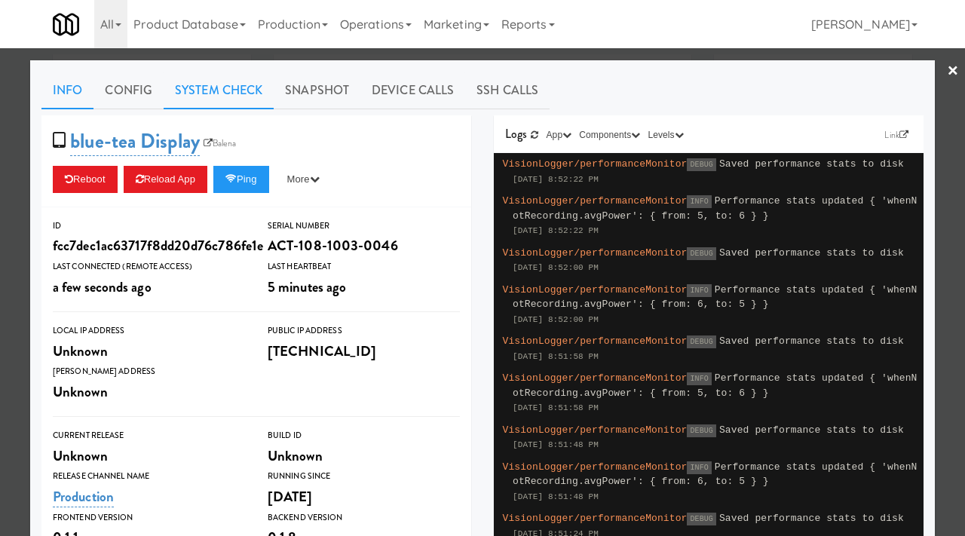
click at [216, 103] on link "System Check" at bounding box center [219, 91] width 110 height 38
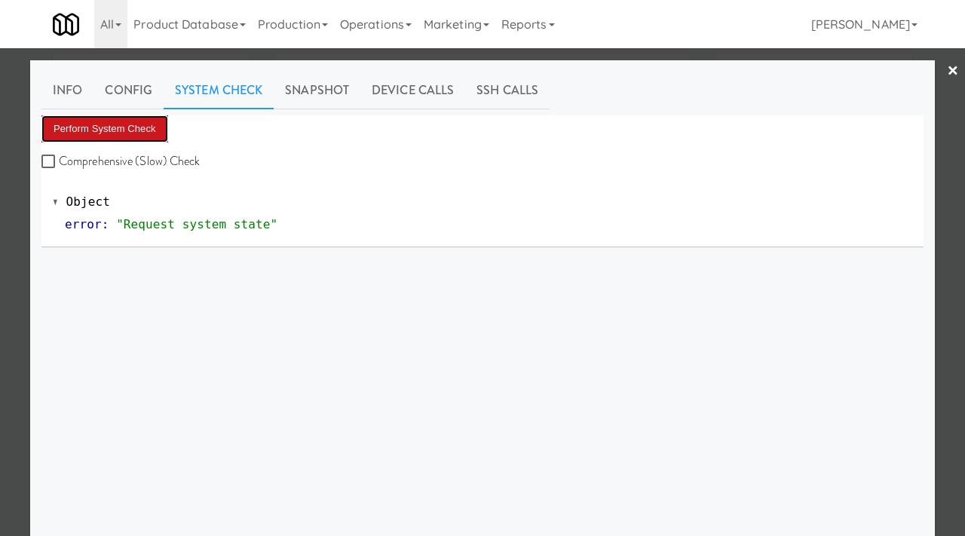
click at [92, 132] on button "Perform System Check" at bounding box center [104, 128] width 127 height 27
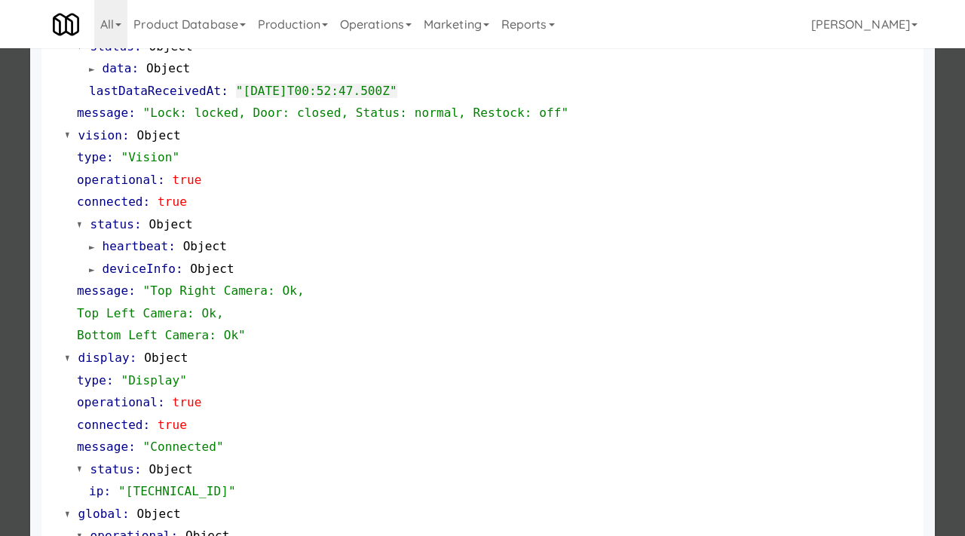
scroll to position [635, 0]
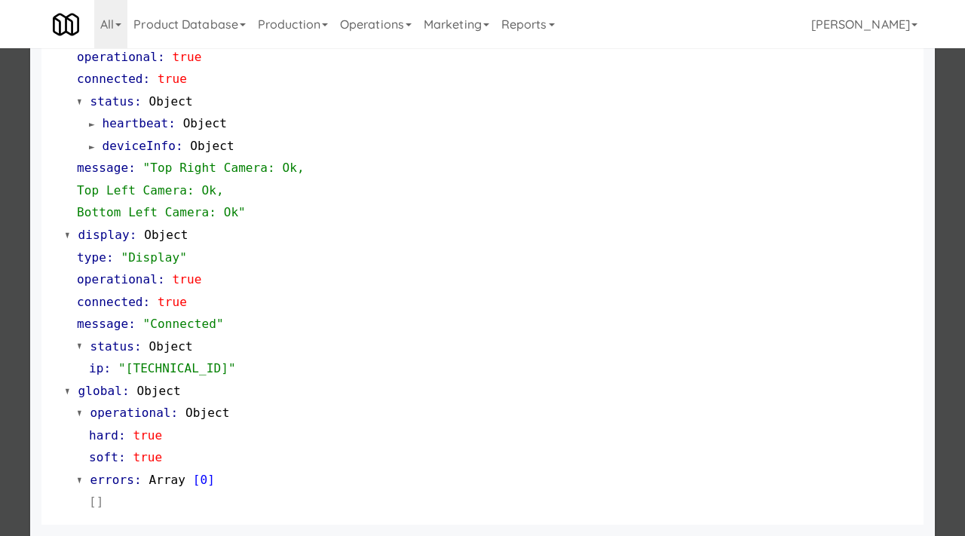
click at [22, 349] on div at bounding box center [482, 268] width 965 height 536
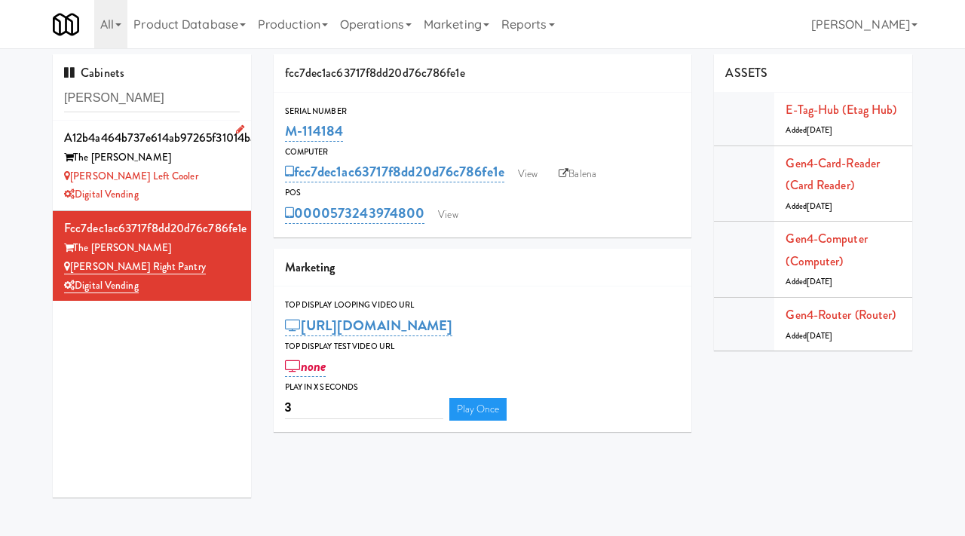
click at [198, 161] on div "The [PERSON_NAME]" at bounding box center [152, 158] width 176 height 19
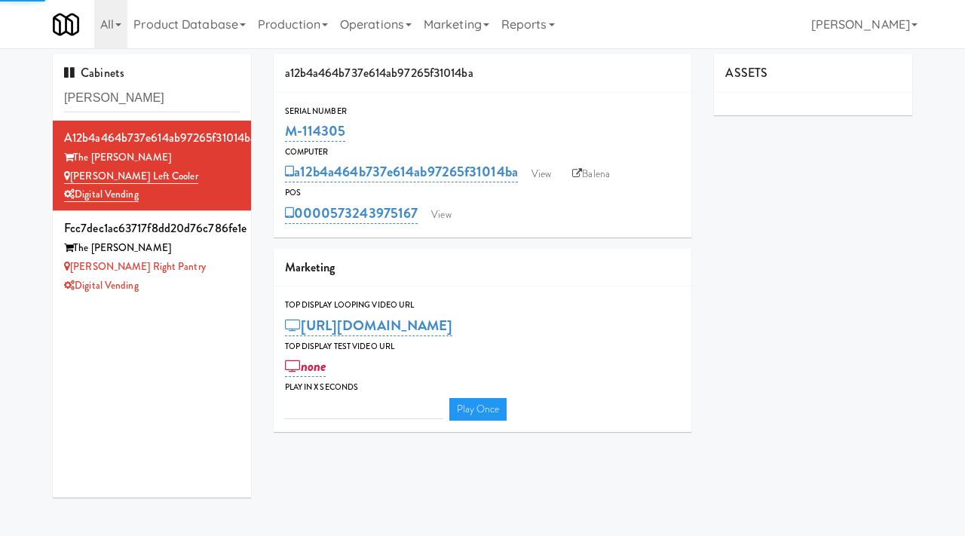
type input "3"
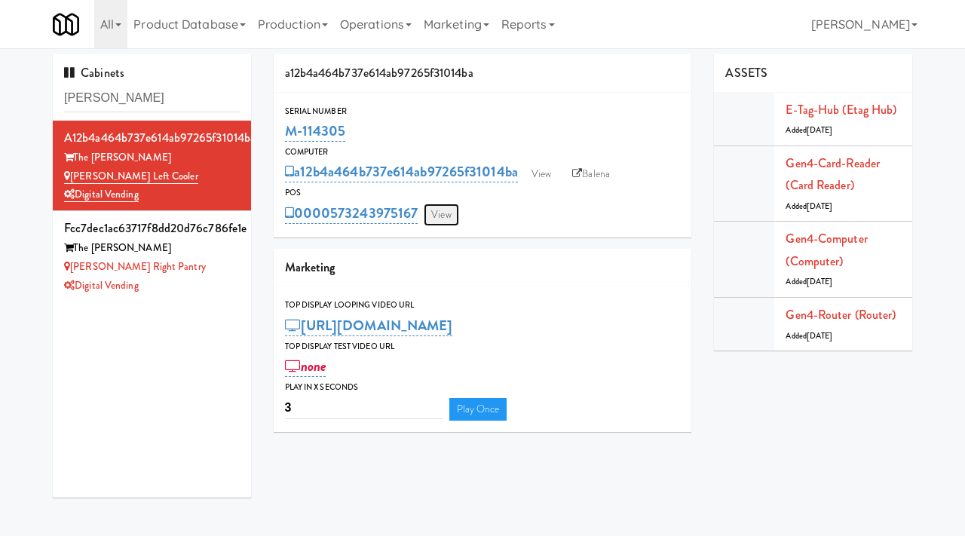
click at [449, 207] on link "View" at bounding box center [441, 215] width 35 height 23
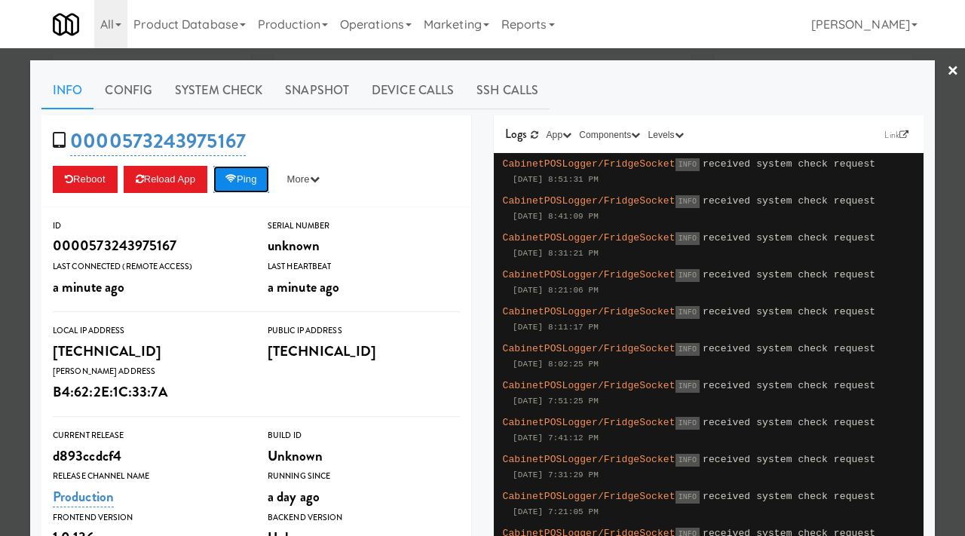
click at [249, 175] on button "Ping" at bounding box center [241, 179] width 56 height 27
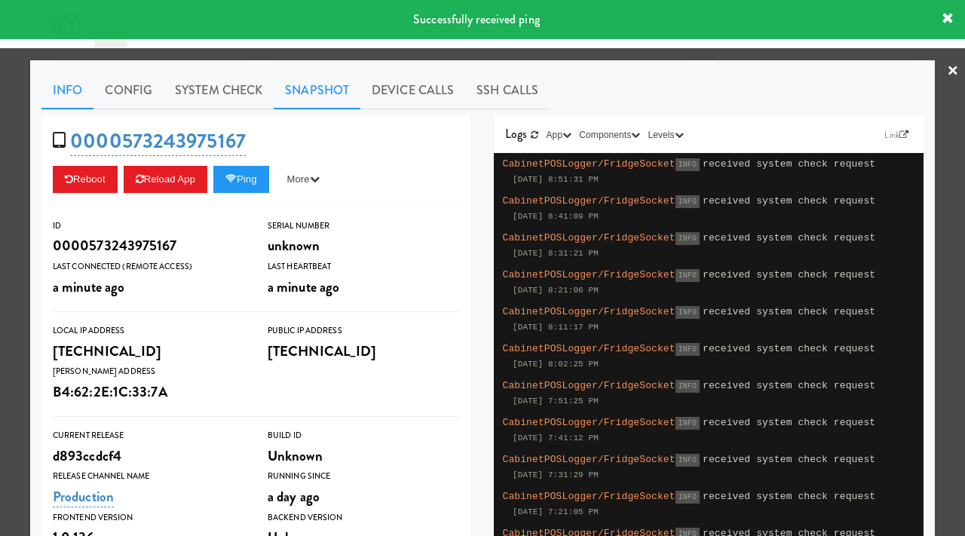
click at [307, 87] on link "Snapshot" at bounding box center [317, 91] width 87 height 38
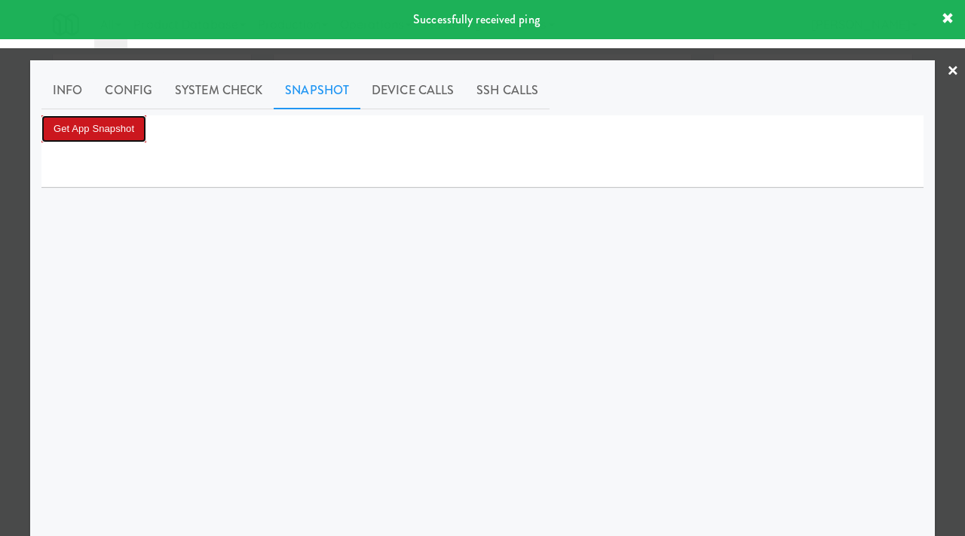
click at [56, 138] on button "Get App Snapshot" at bounding box center [93, 128] width 105 height 27
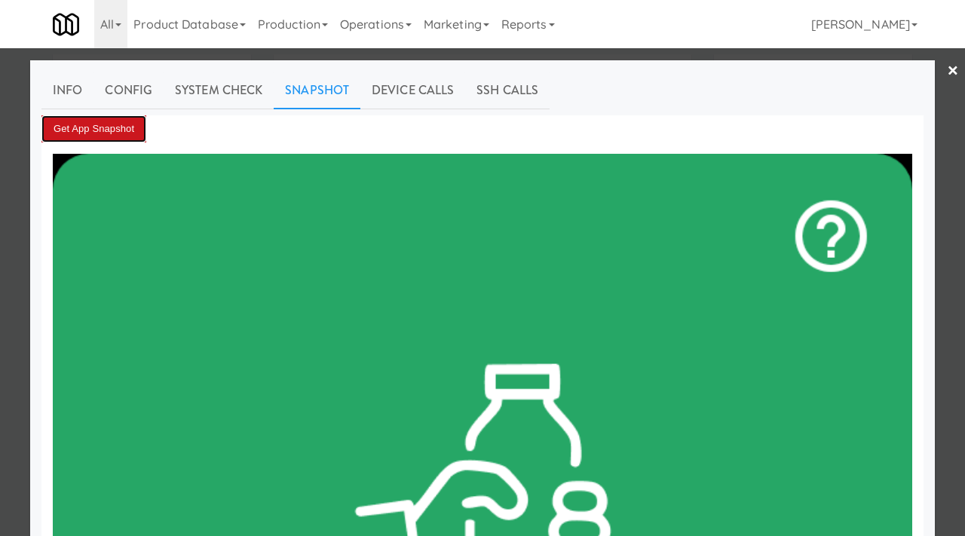
click at [97, 124] on button "Get App Snapshot" at bounding box center [93, 128] width 105 height 27
click at [0, 328] on div at bounding box center [482, 268] width 965 height 536
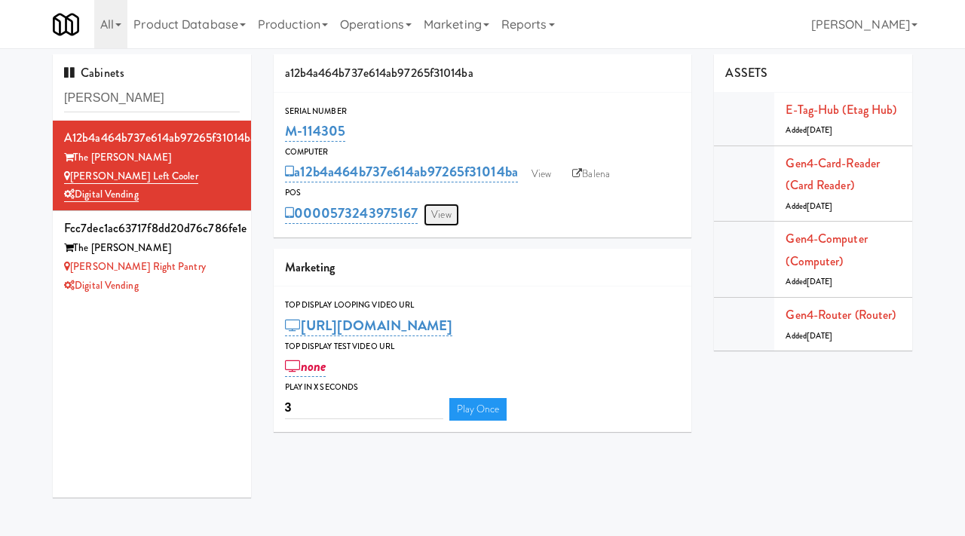
click at [445, 219] on link "View" at bounding box center [441, 215] width 35 height 23
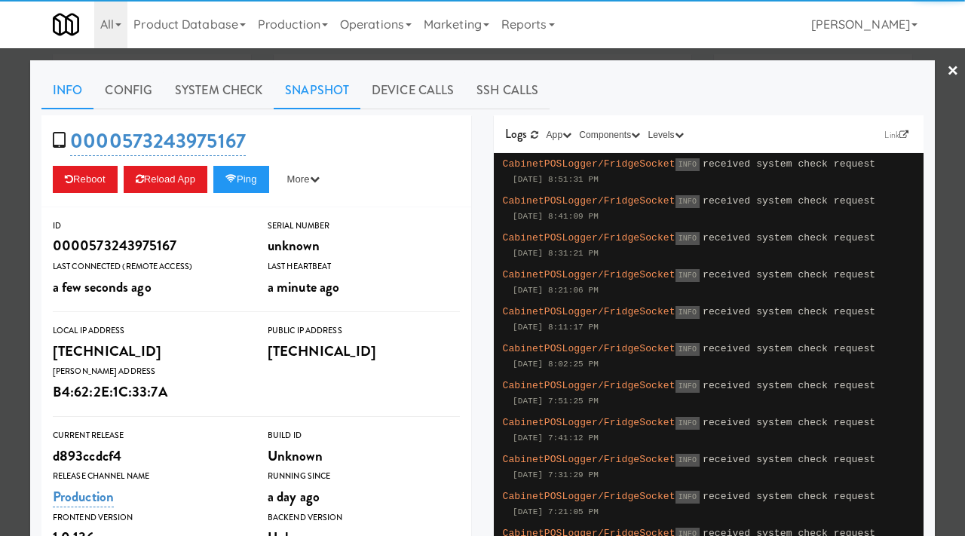
click at [290, 94] on link "Snapshot" at bounding box center [317, 91] width 87 height 38
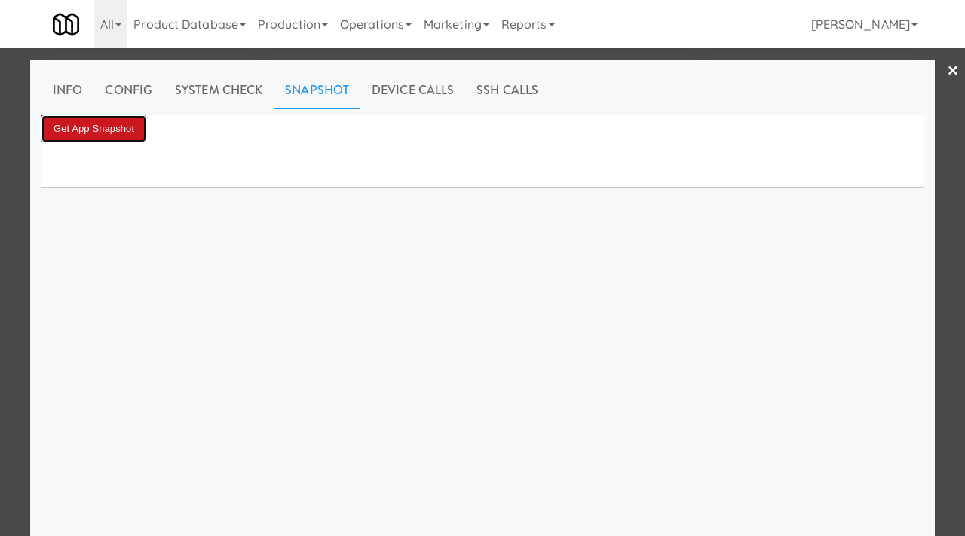
click at [122, 130] on button "Get App Snapshot" at bounding box center [93, 128] width 105 height 27
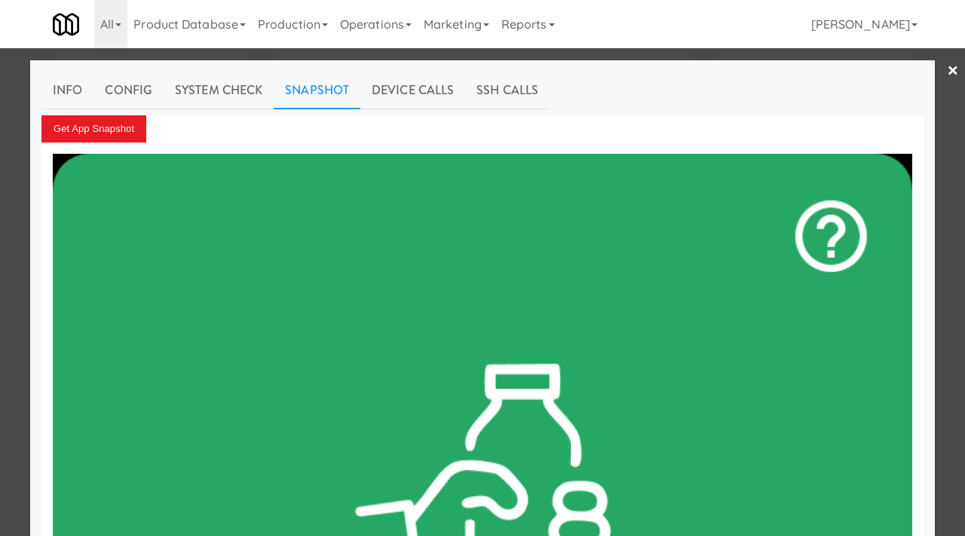
click at [20, 298] on div at bounding box center [482, 268] width 965 height 536
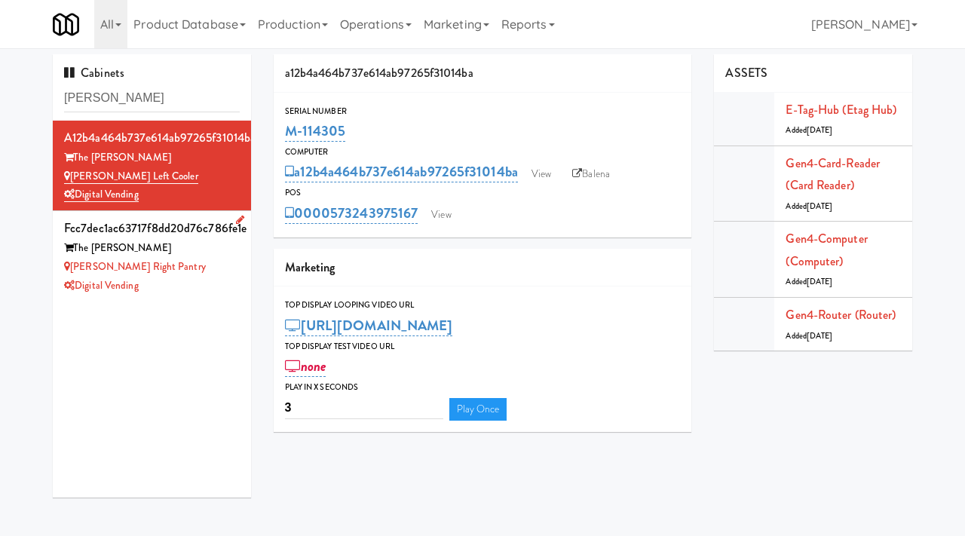
click at [206, 288] on div "Digital Vending" at bounding box center [152, 286] width 176 height 19
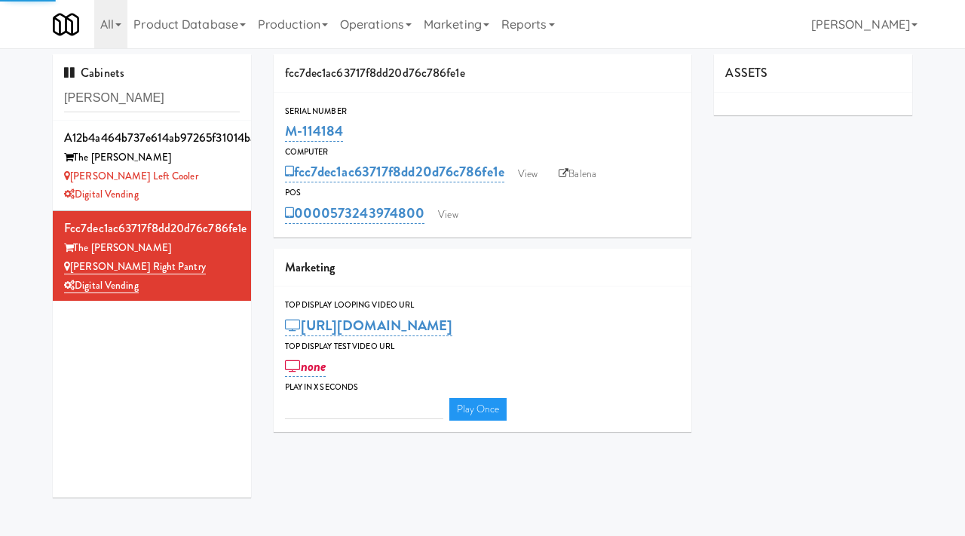
type input "3"
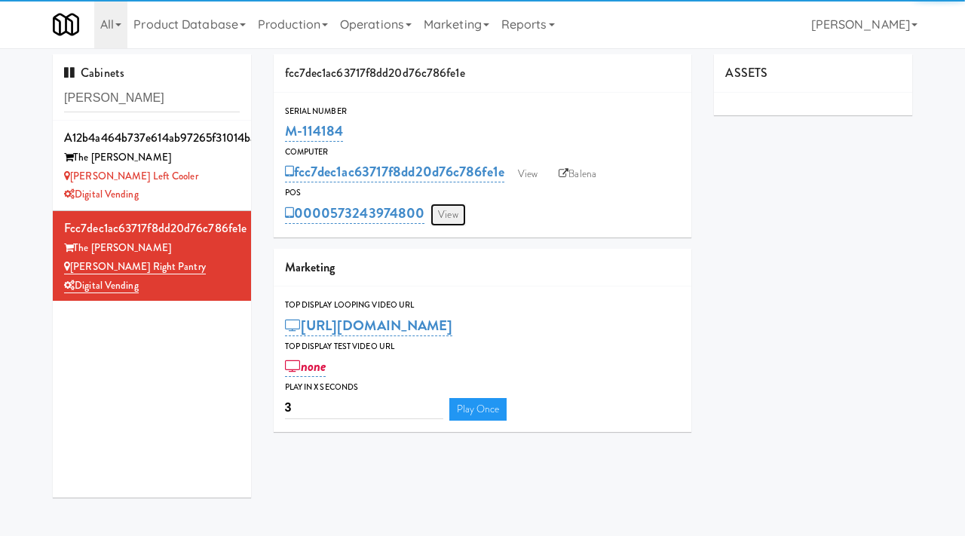
click at [451, 207] on link "View" at bounding box center [448, 215] width 35 height 23
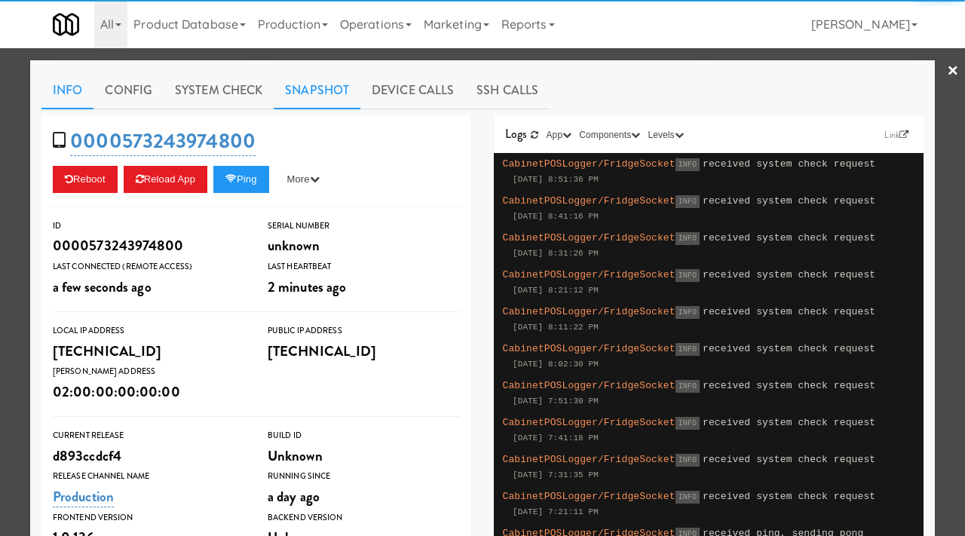
click at [333, 86] on link "Snapshot" at bounding box center [317, 91] width 87 height 38
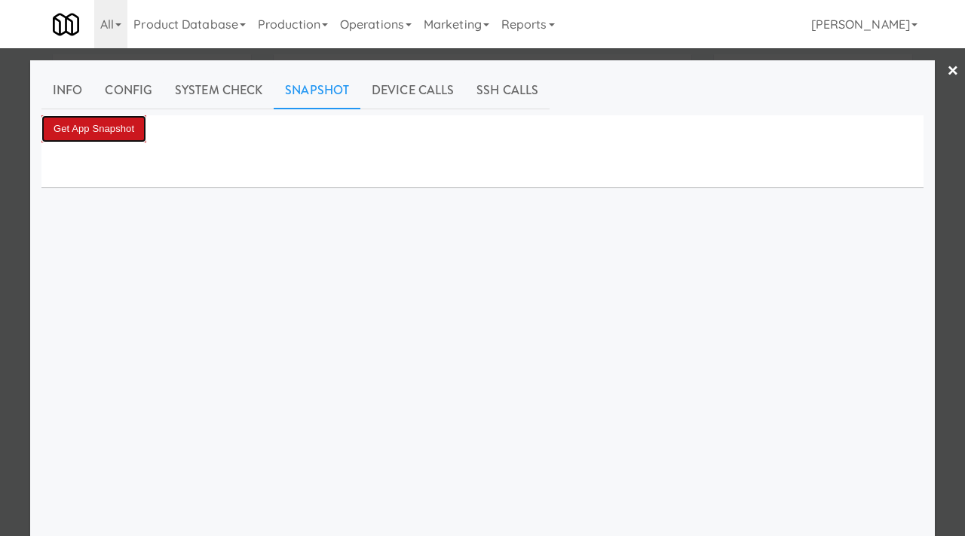
click at [133, 128] on button "Get App Snapshot" at bounding box center [93, 128] width 105 height 27
